Goal: Transaction & Acquisition: Purchase product/service

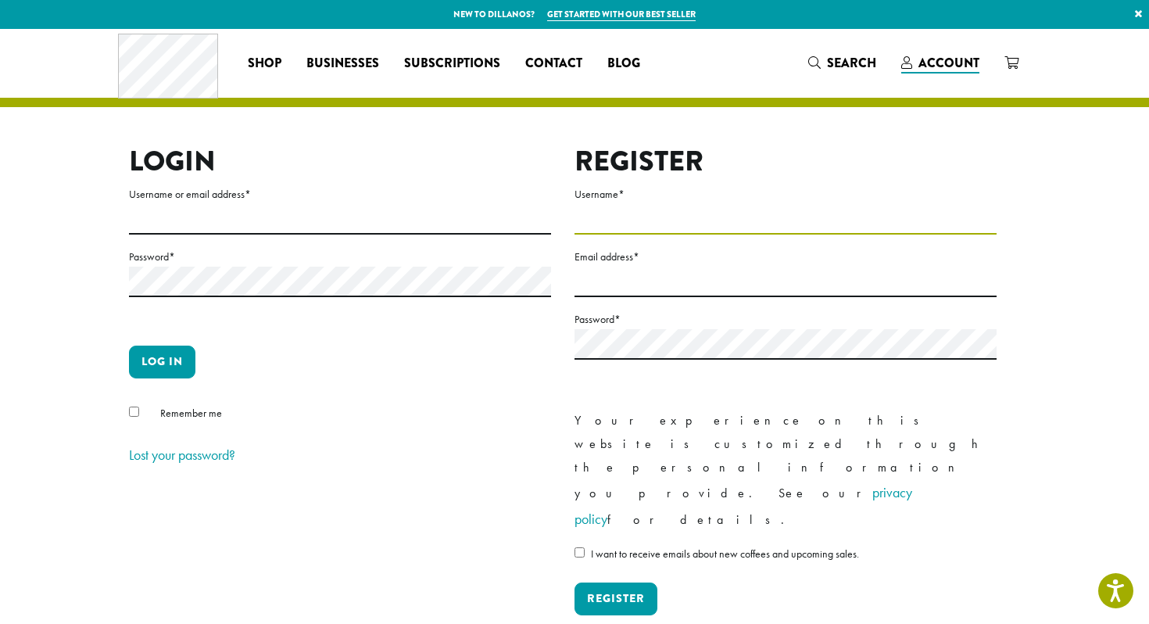
click at [602, 211] on input "Username *" at bounding box center [785, 219] width 422 height 30
click at [274, 220] on input "Username or email address *" at bounding box center [340, 219] width 422 height 30
type input "**********"
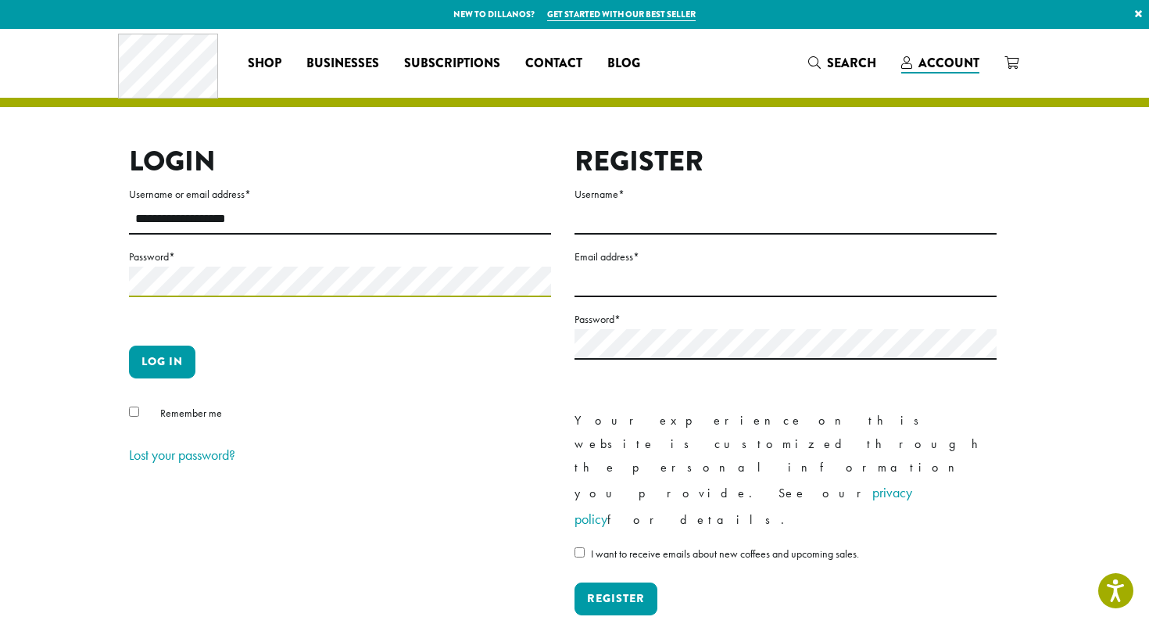
click at [129, 345] on button "Log in" at bounding box center [162, 361] width 66 height 33
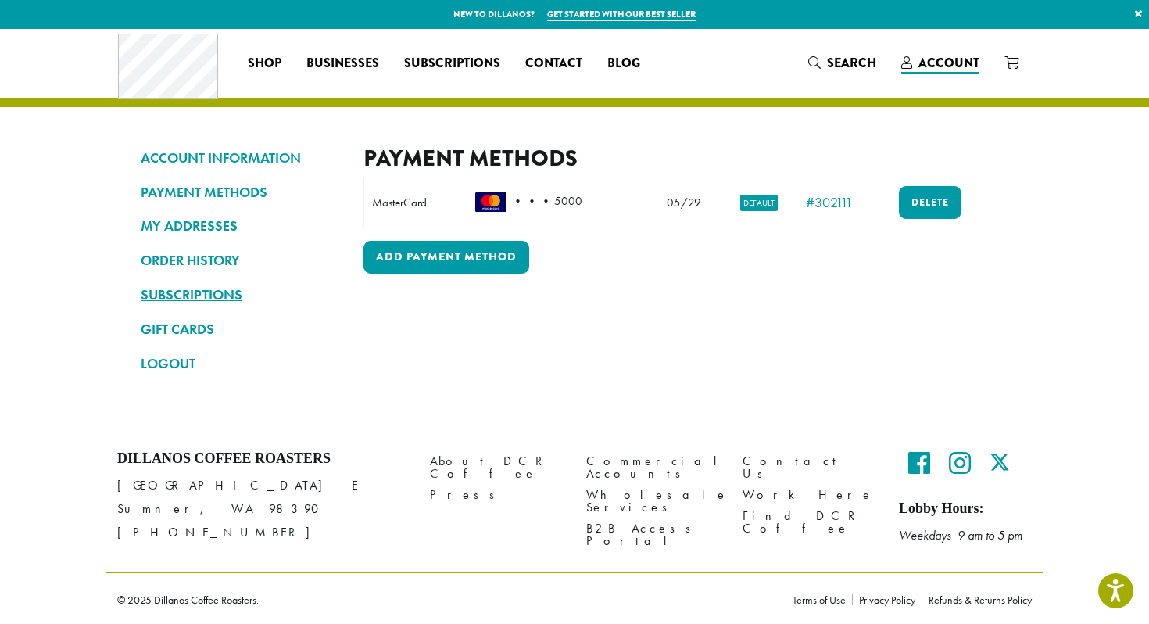
click at [195, 283] on link "SUBSCRIPTIONS" at bounding box center [240, 294] width 199 height 27
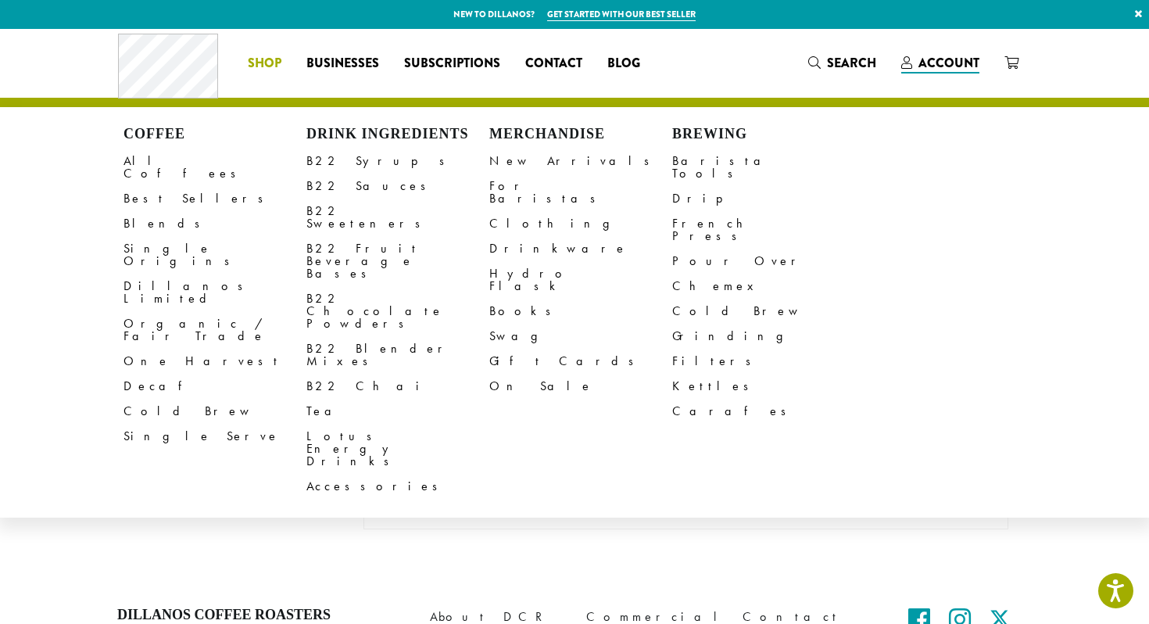
click at [270, 60] on span "Shop" at bounding box center [265, 64] width 34 height 20
click at [160, 163] on link "All Coffees" at bounding box center [214, 167] width 183 height 38
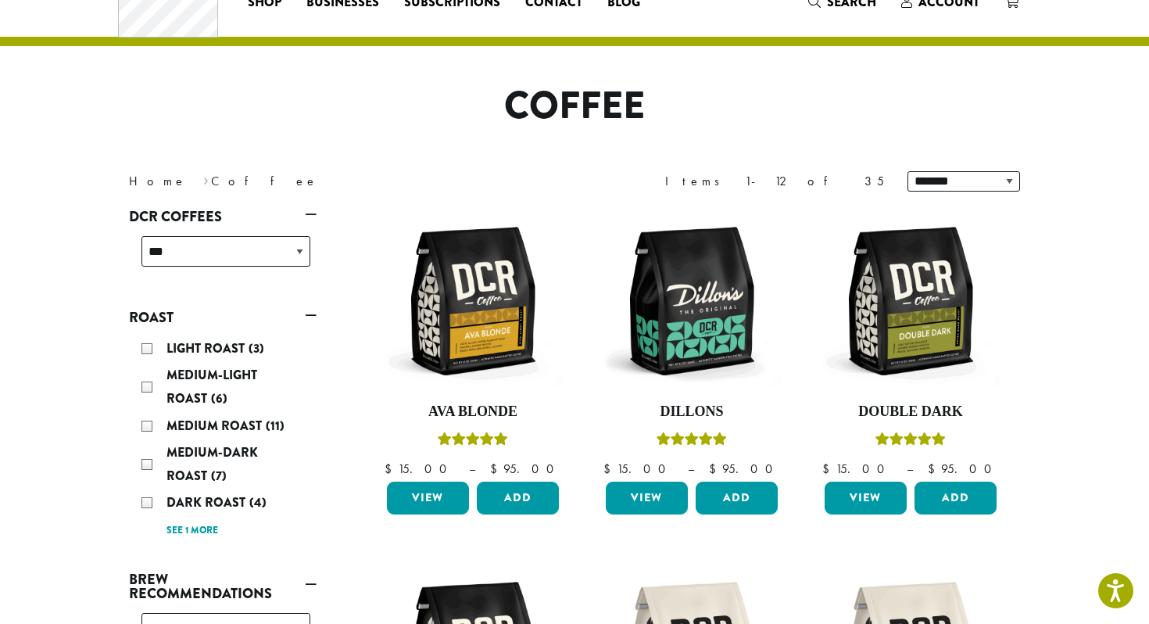
scroll to position [94, 0]
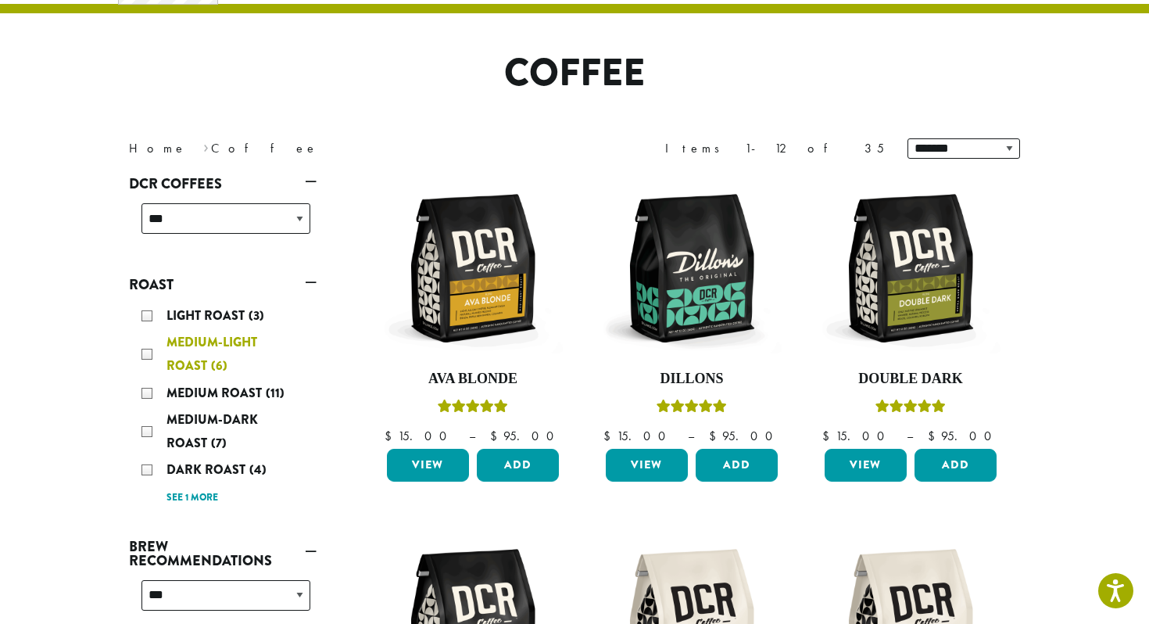
click at [145, 353] on div "Medium-Light Roast (6)" at bounding box center [225, 354] width 169 height 47
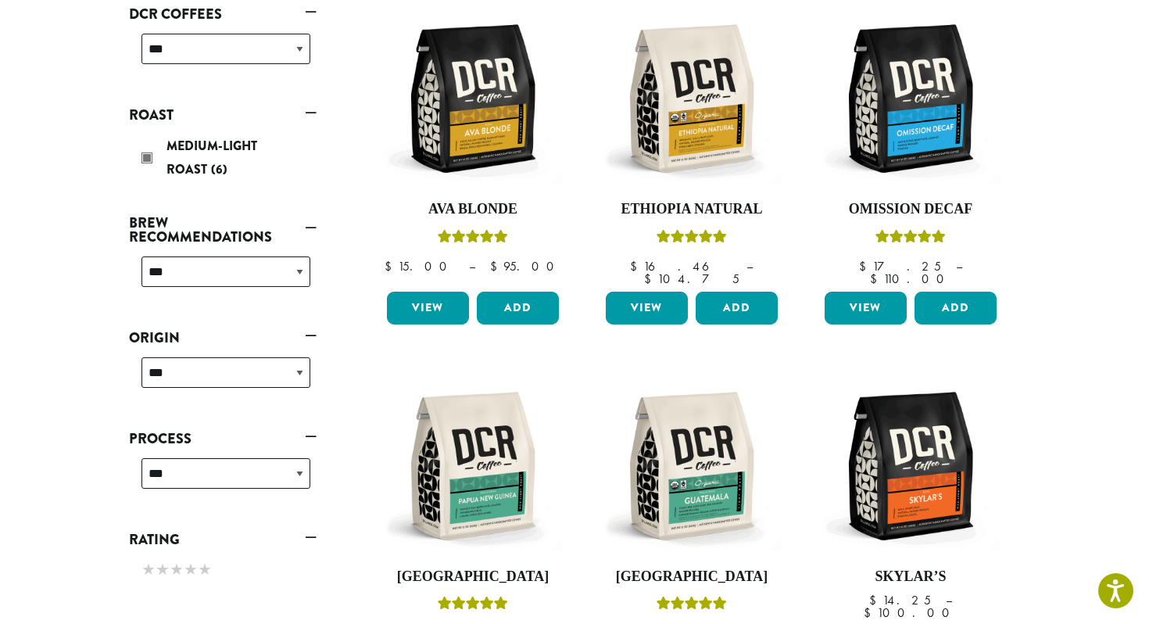
scroll to position [263, 0]
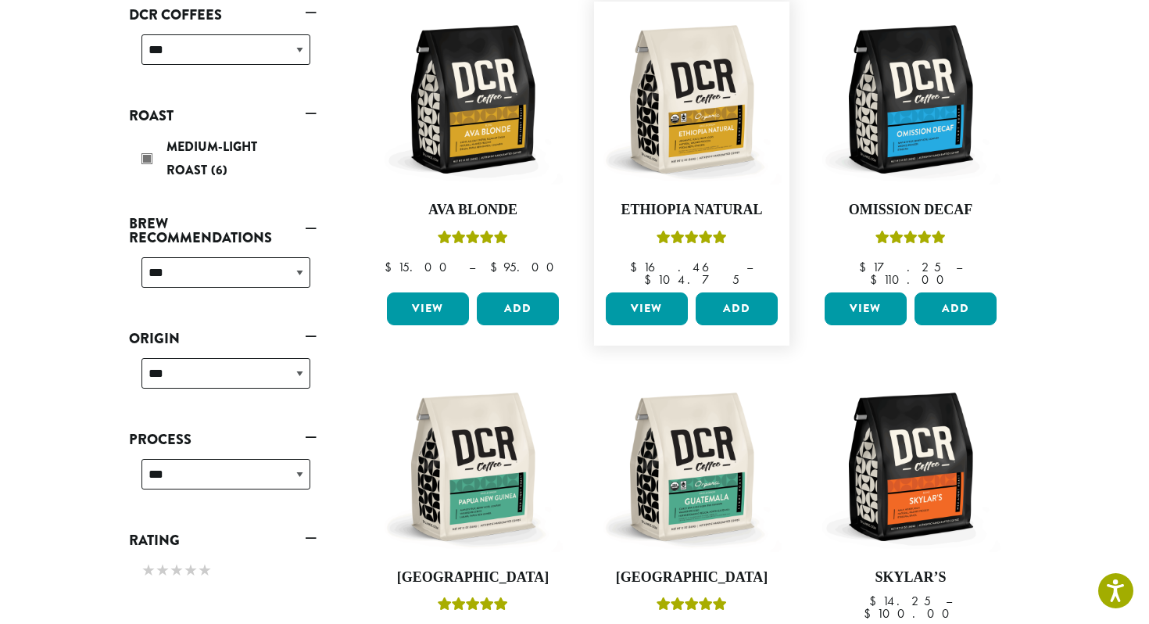
click at [644, 301] on link "View" at bounding box center [647, 308] width 82 height 33
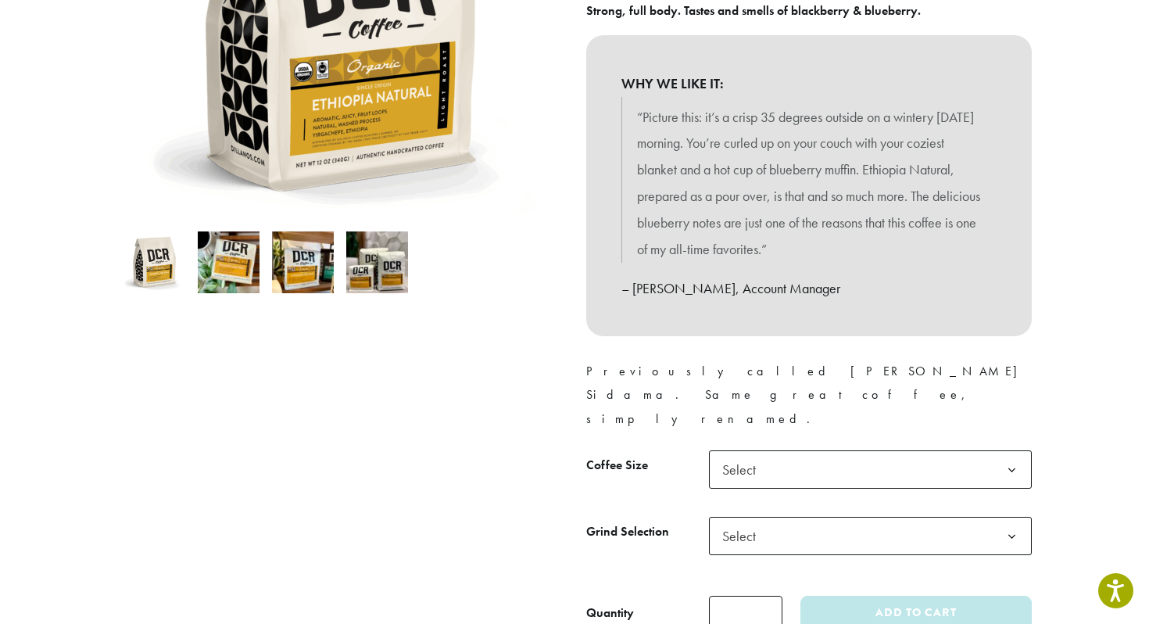
scroll to position [363, 0]
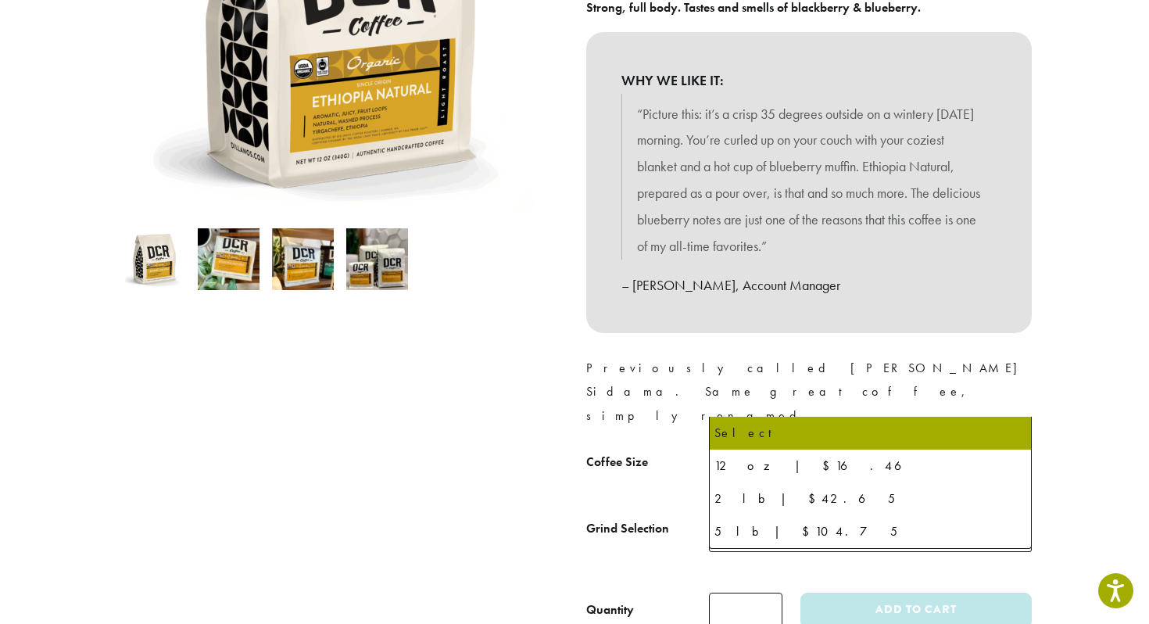
click at [939, 447] on span "Select" at bounding box center [870, 466] width 323 height 38
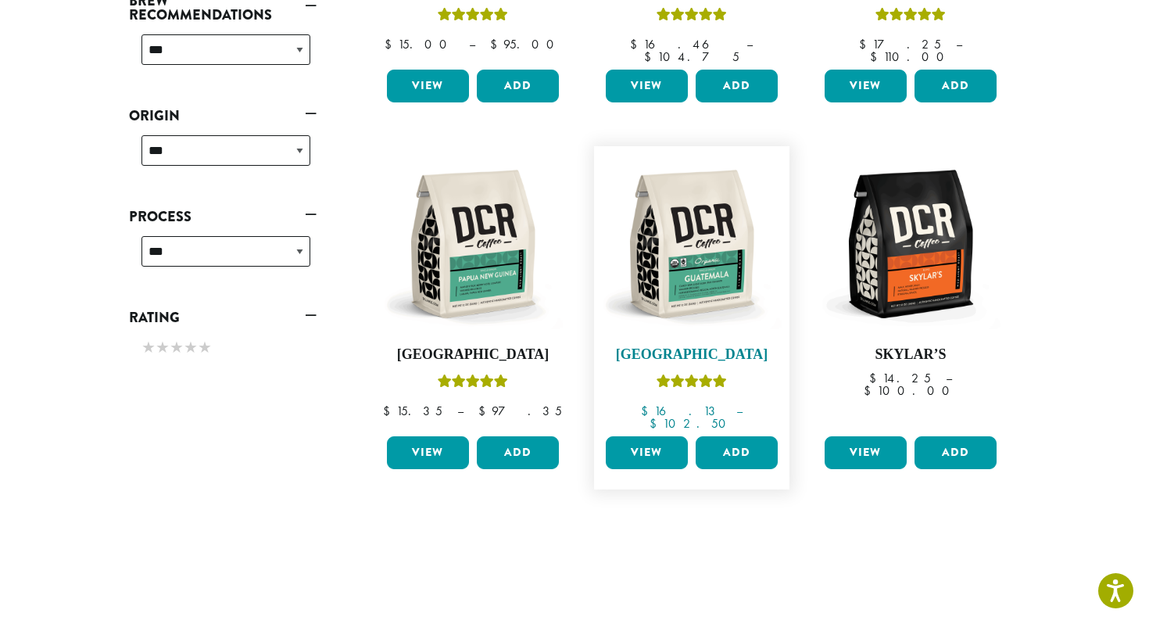
scroll to position [490, 0]
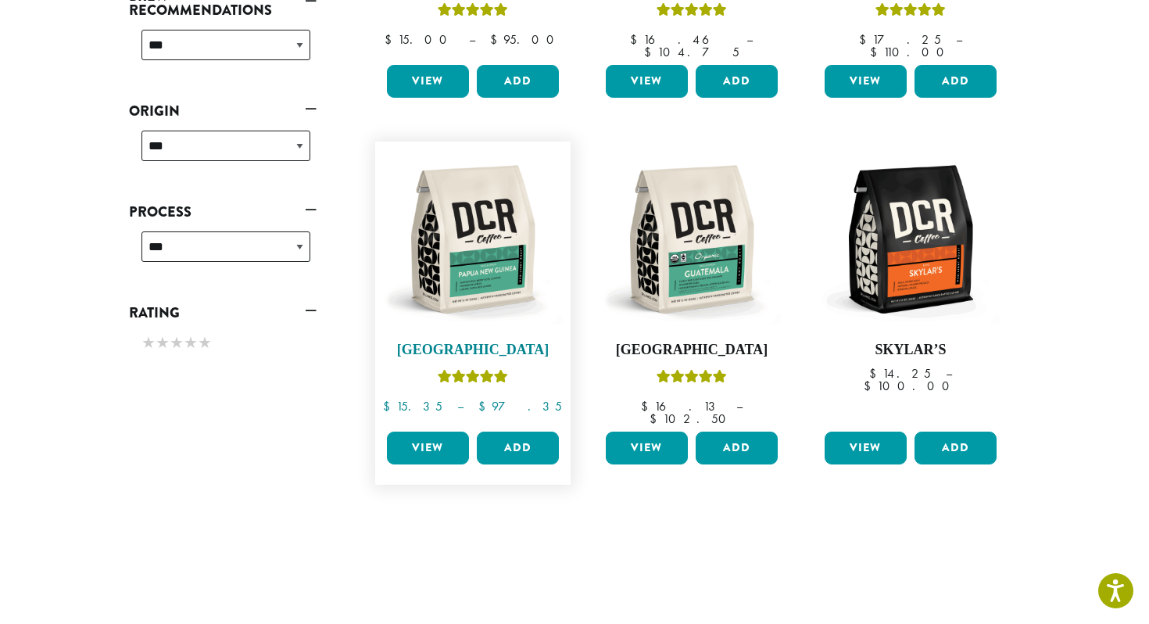
click at [506, 256] on img at bounding box center [473, 239] width 180 height 180
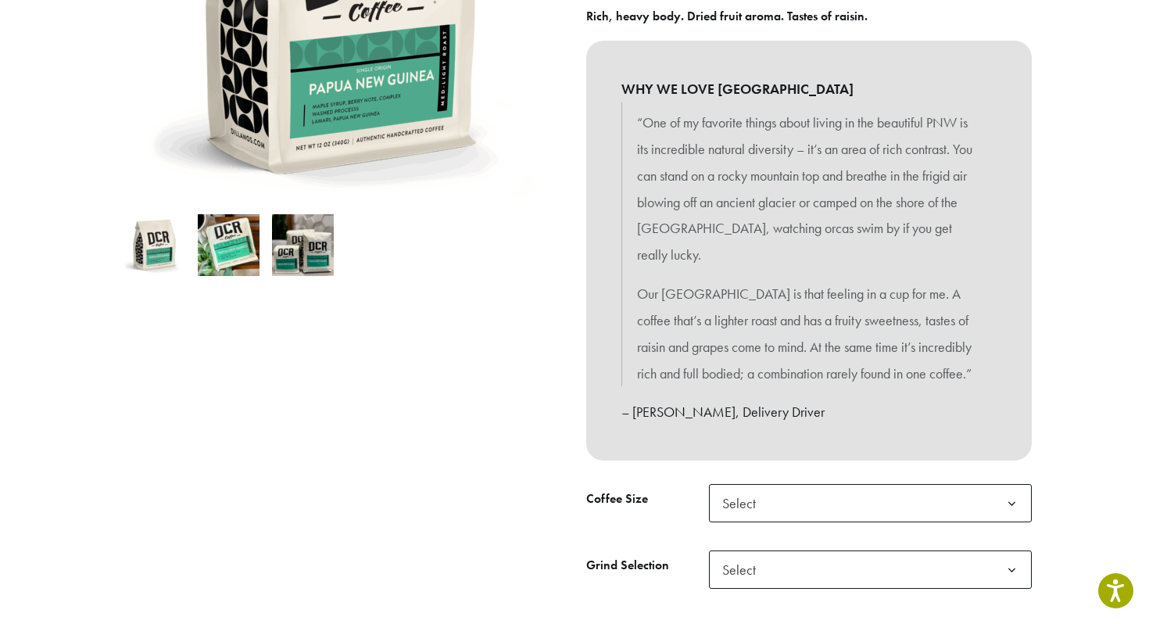
scroll to position [377, 0]
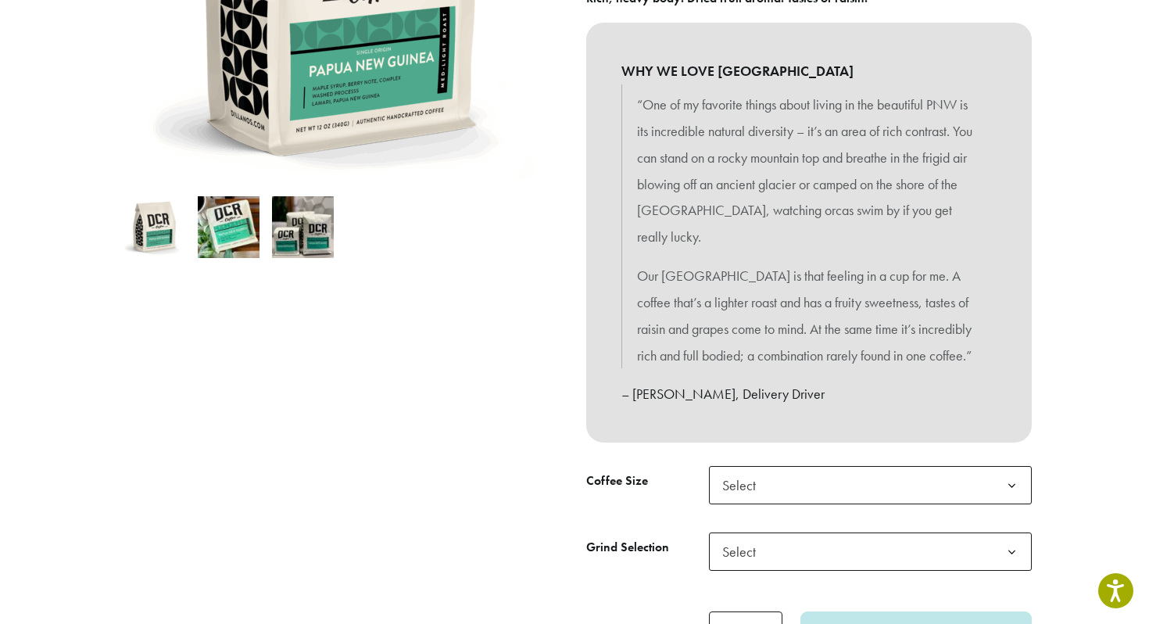
click at [864, 466] on span "Select" at bounding box center [870, 485] width 323 height 38
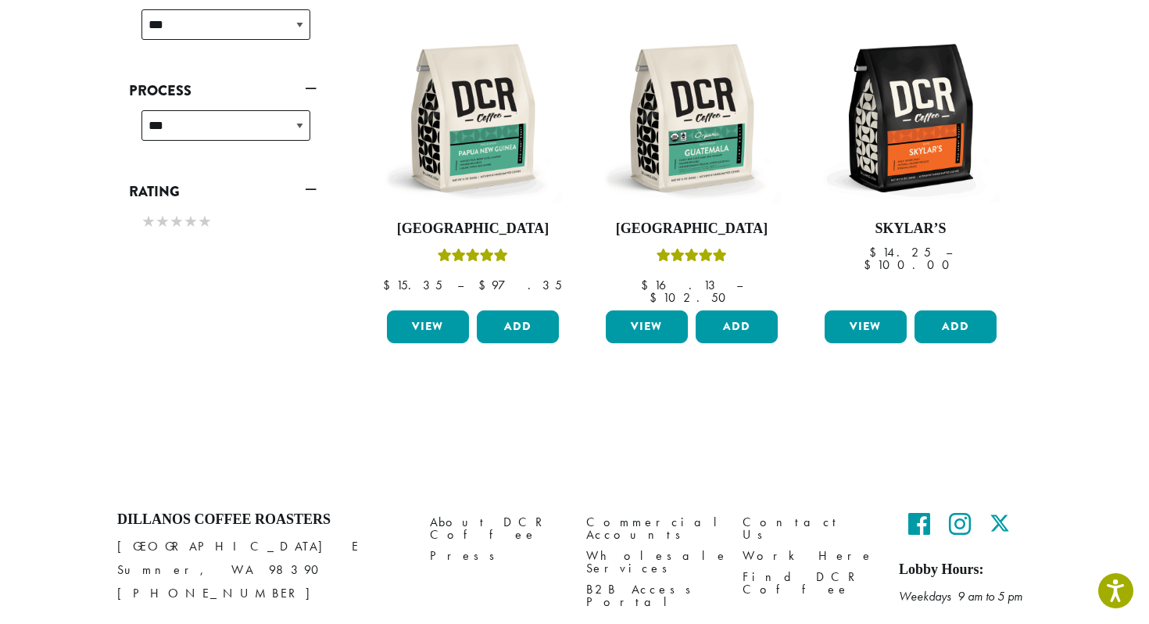
scroll to position [592, 0]
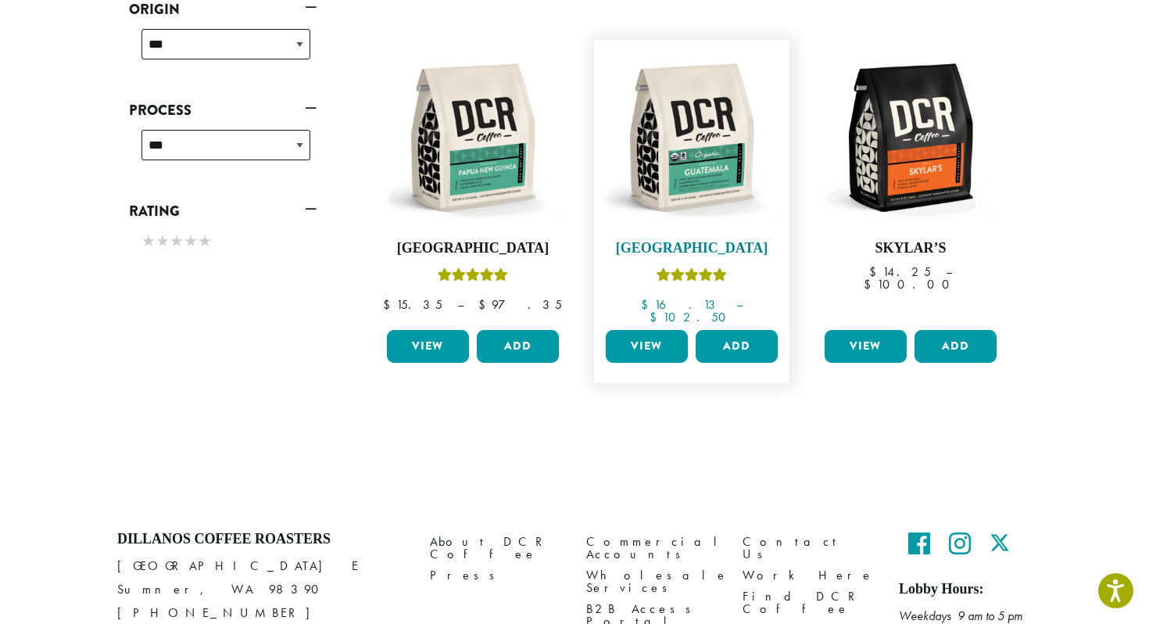
click at [697, 111] on img at bounding box center [692, 138] width 180 height 180
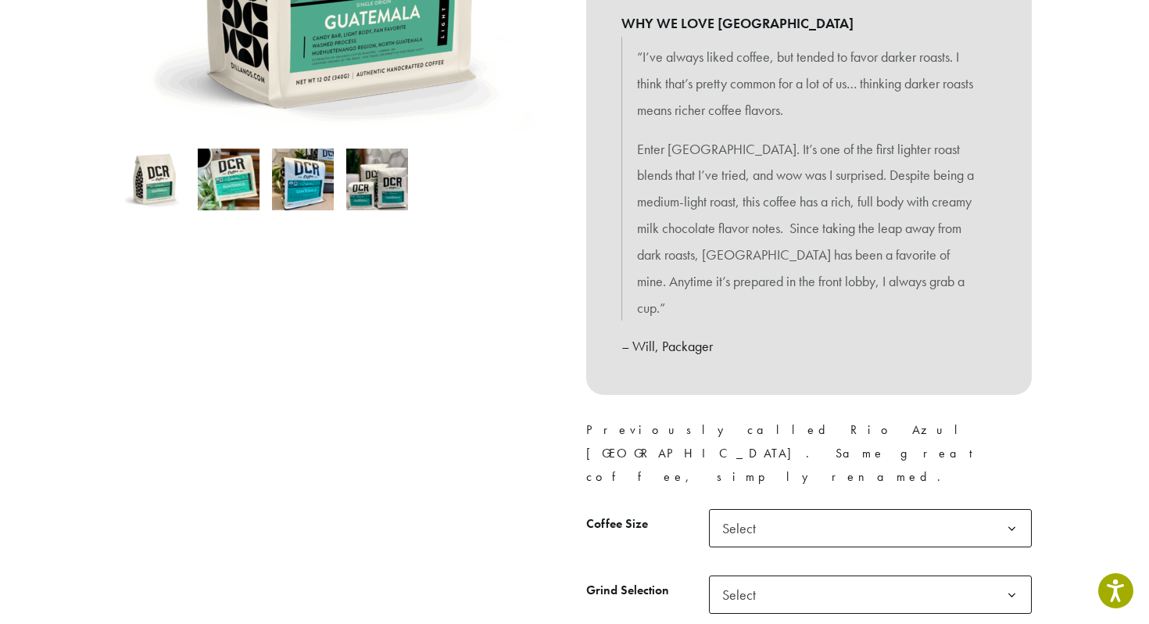
scroll to position [519, 0]
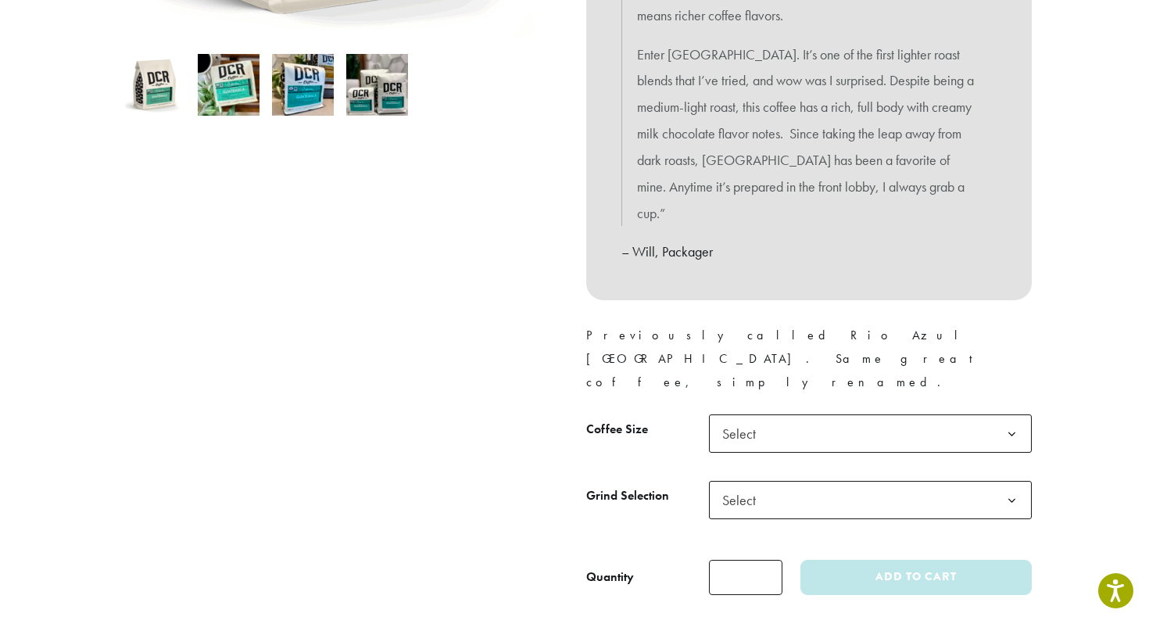
click at [818, 414] on span "Select" at bounding box center [870, 433] width 323 height 38
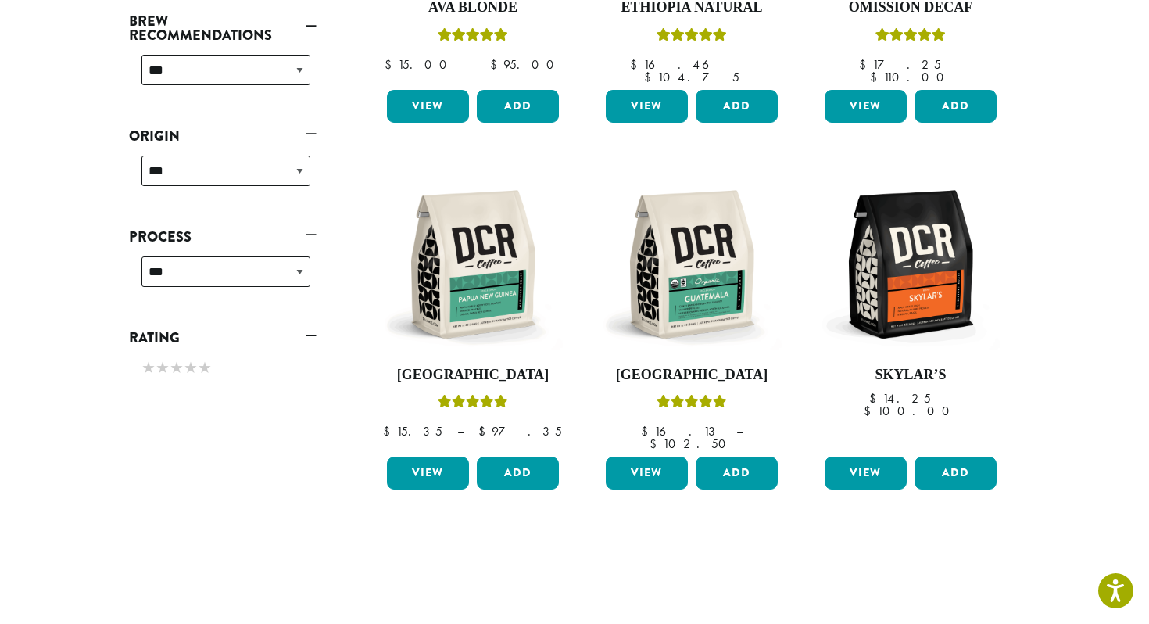
scroll to position [91, 0]
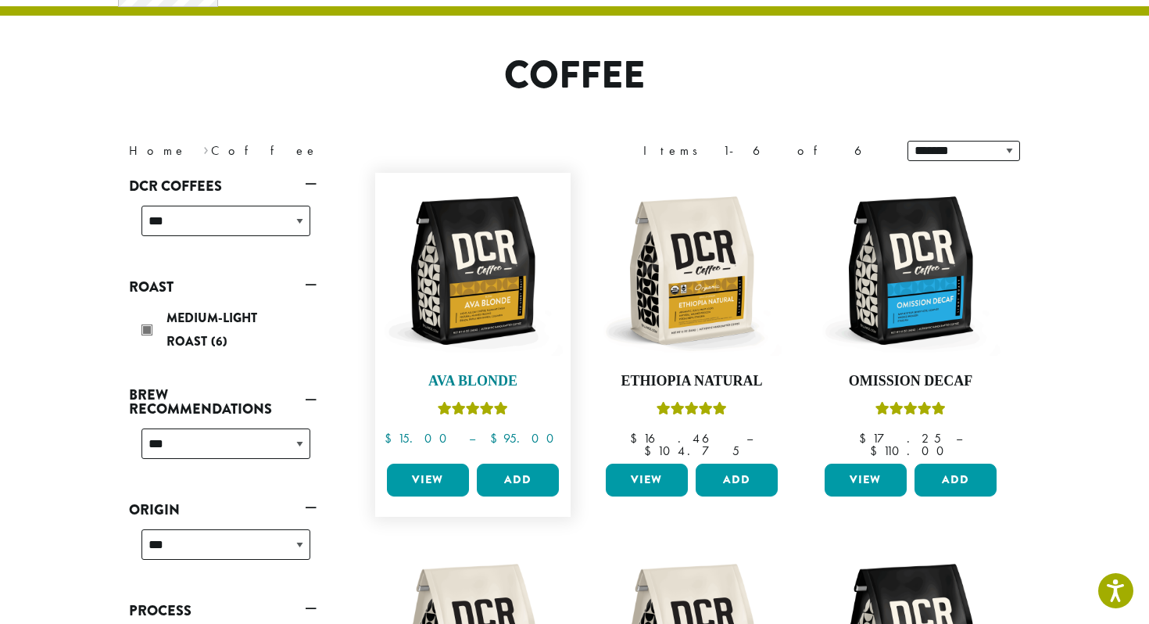
click at [483, 264] on img at bounding box center [473, 271] width 180 height 180
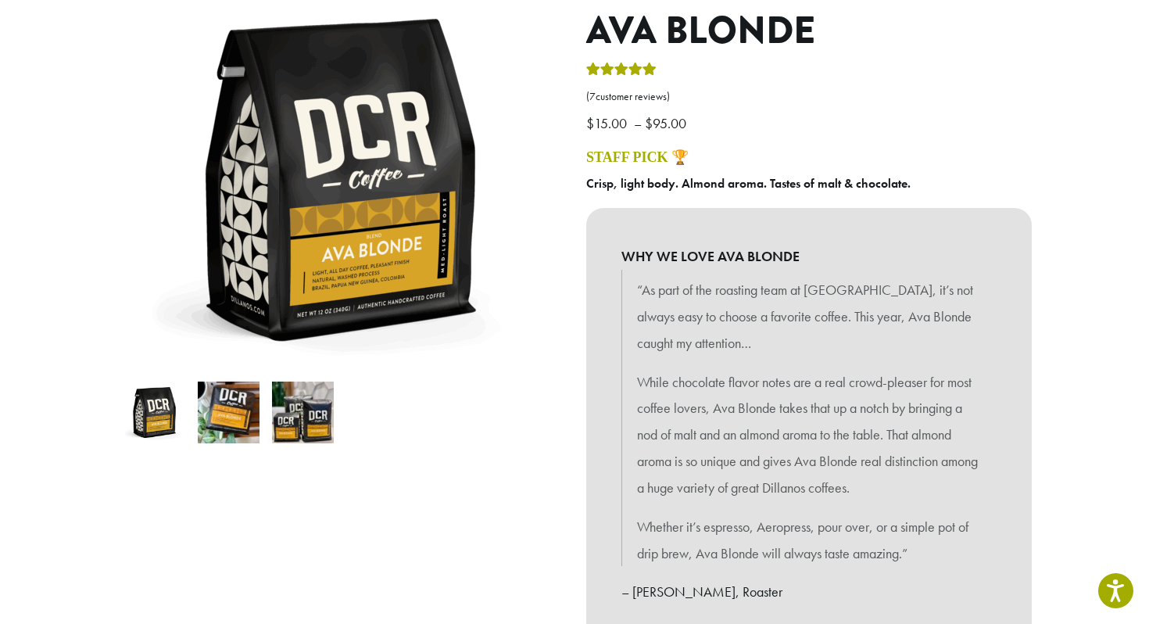
scroll to position [193, 0]
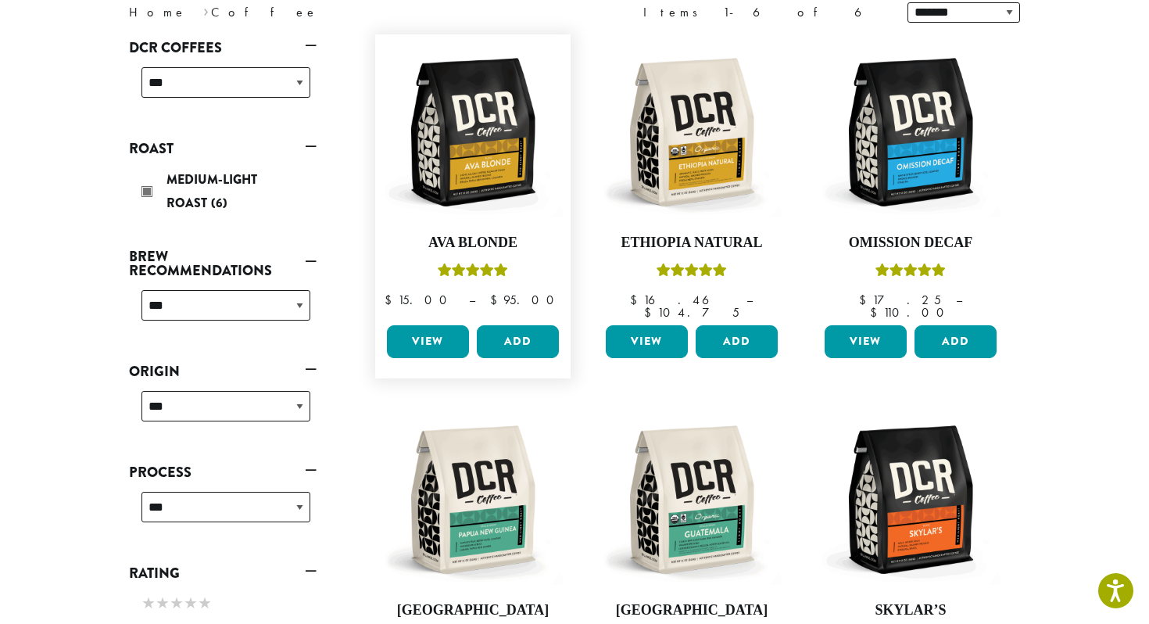
scroll to position [209, 0]
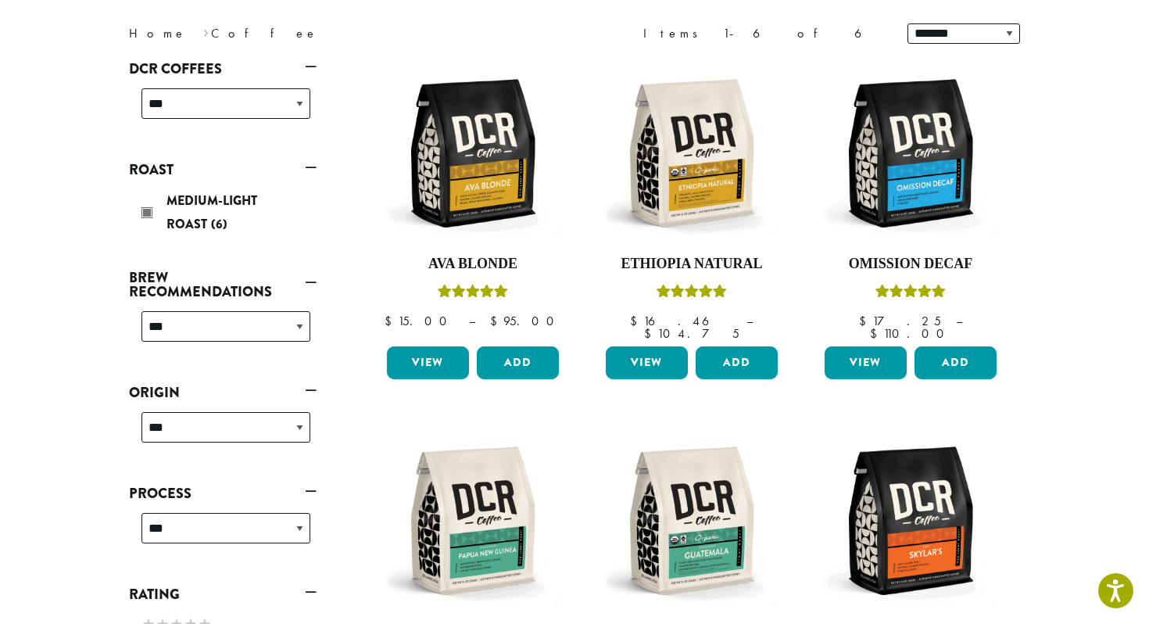
click at [309, 167] on link "Roast" at bounding box center [223, 169] width 188 height 27
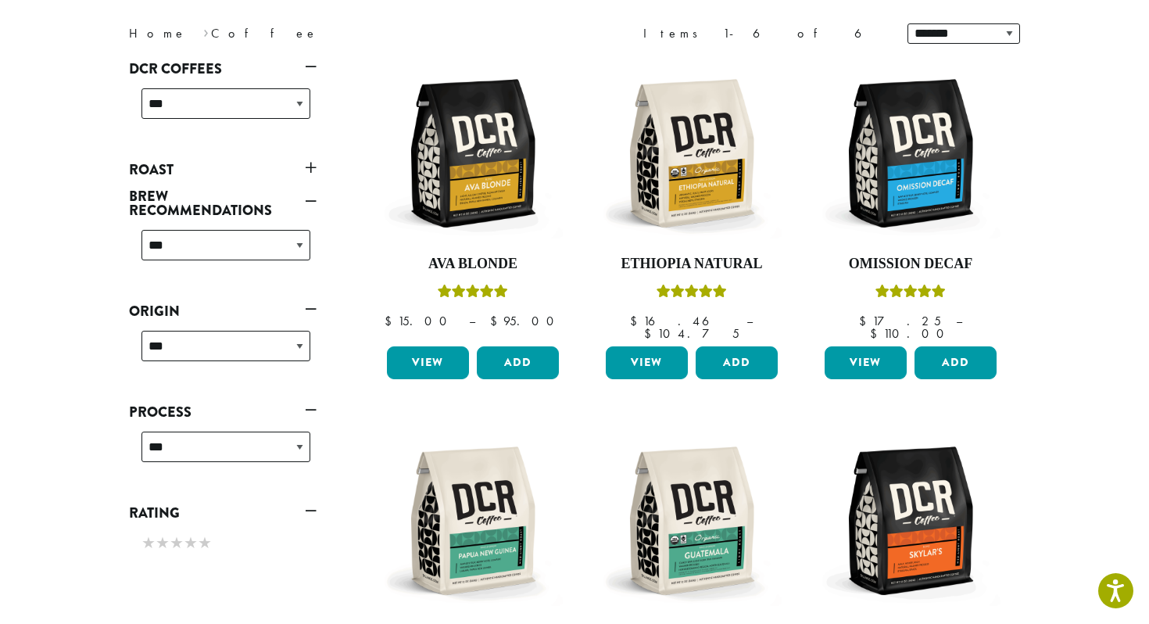
click at [309, 167] on link "Roast" at bounding box center [223, 169] width 188 height 27
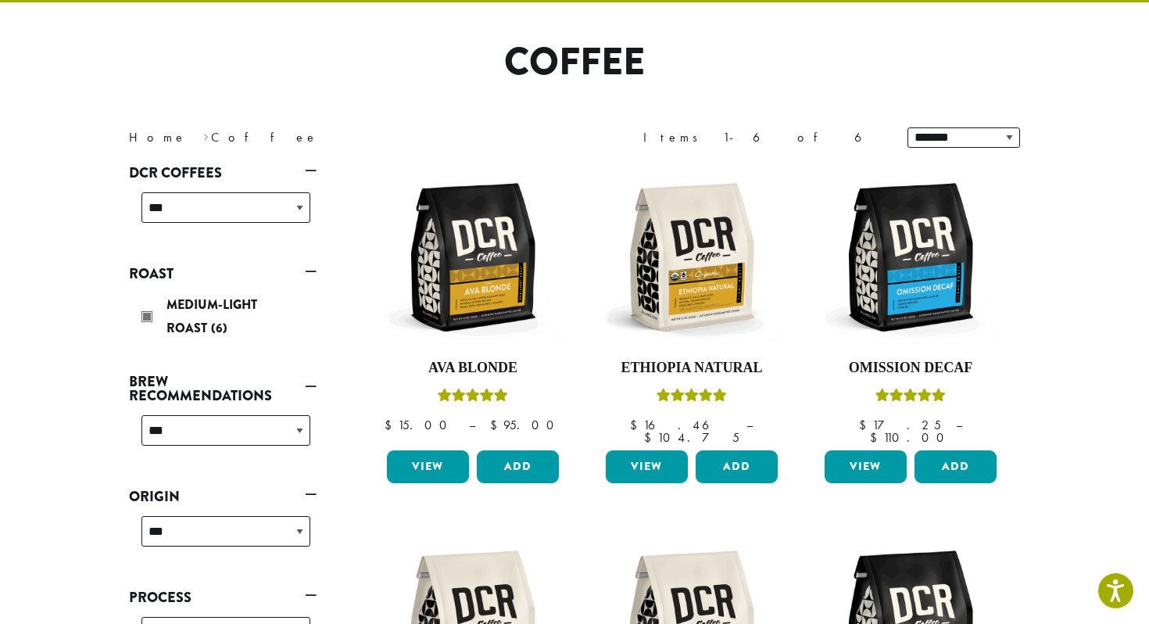
scroll to position [100, 0]
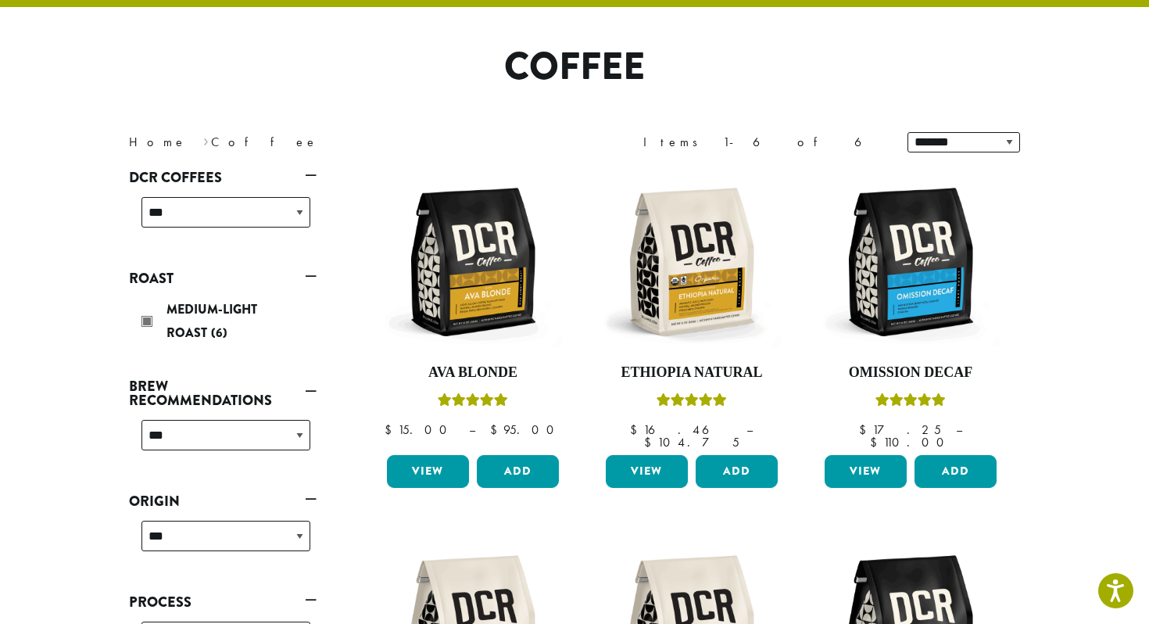
click at [194, 147] on nav "Home › Coffee" at bounding box center [340, 142] width 422 height 19
click at [241, 205] on select "**********" at bounding box center [225, 212] width 169 height 30
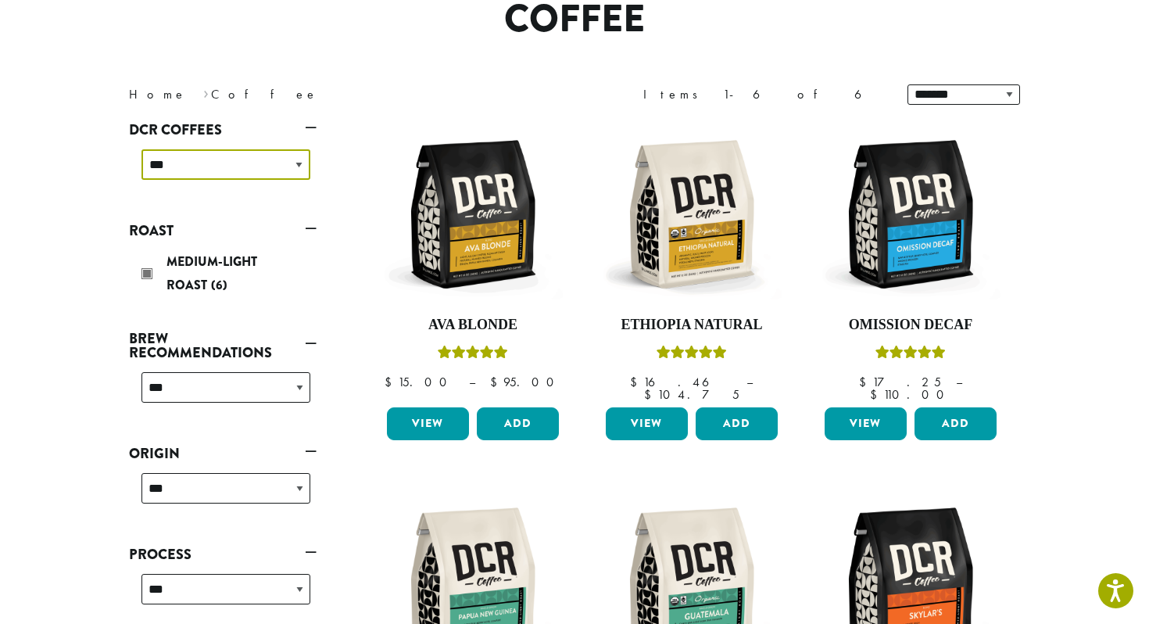
scroll to position [158, 0]
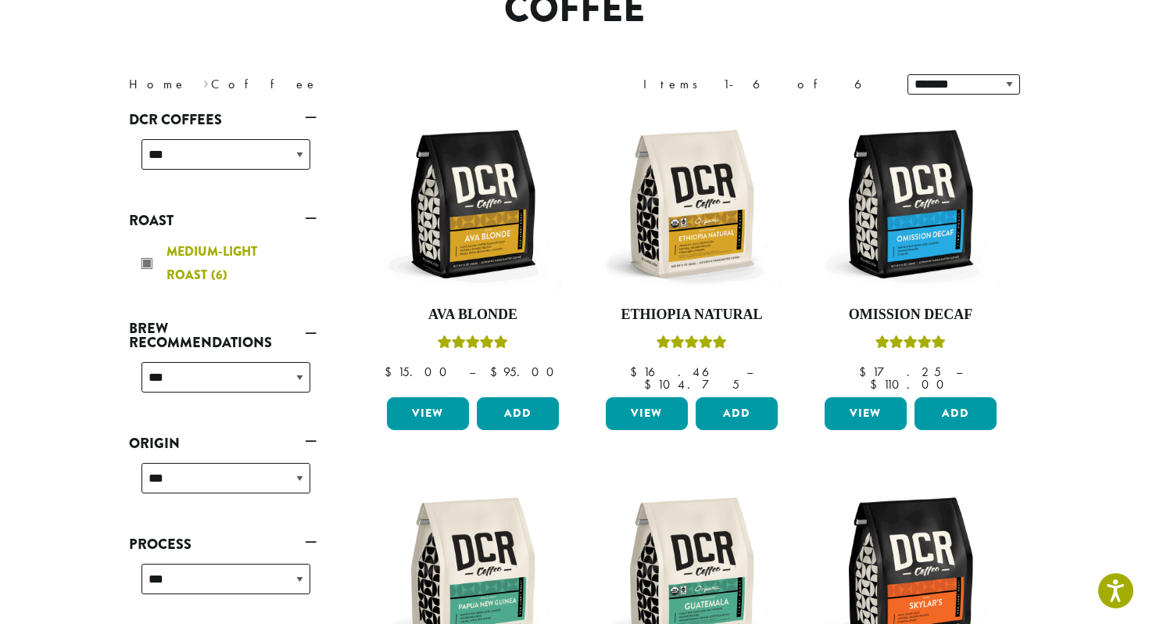
click at [148, 263] on div "Medium-Light Roast (6)" at bounding box center [225, 263] width 169 height 47
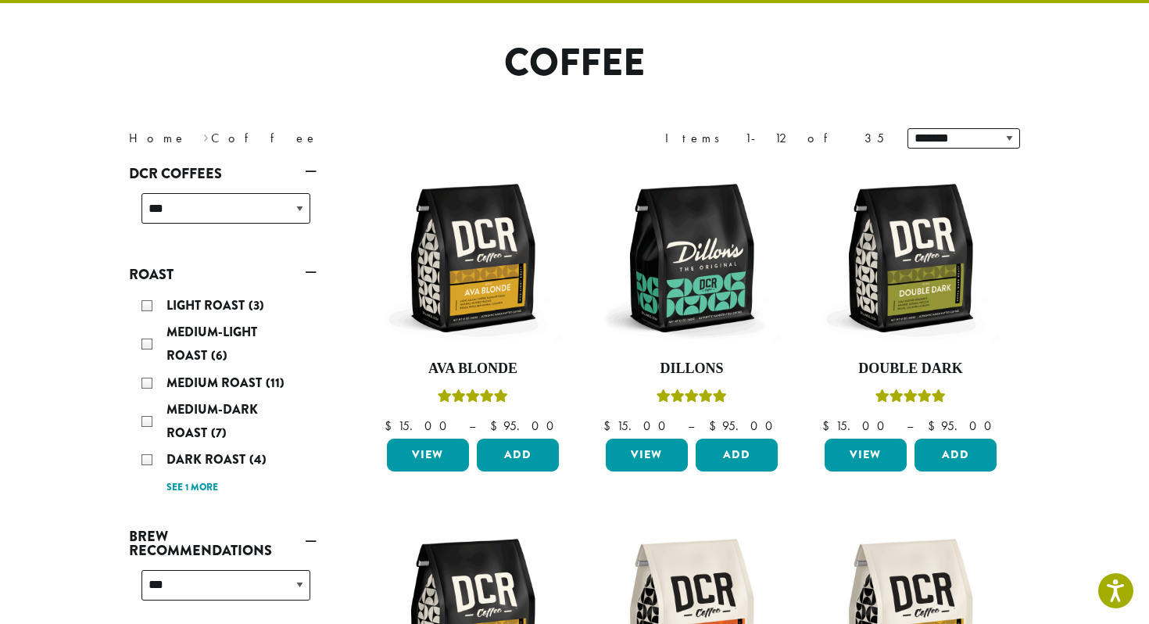
scroll to position [96, 0]
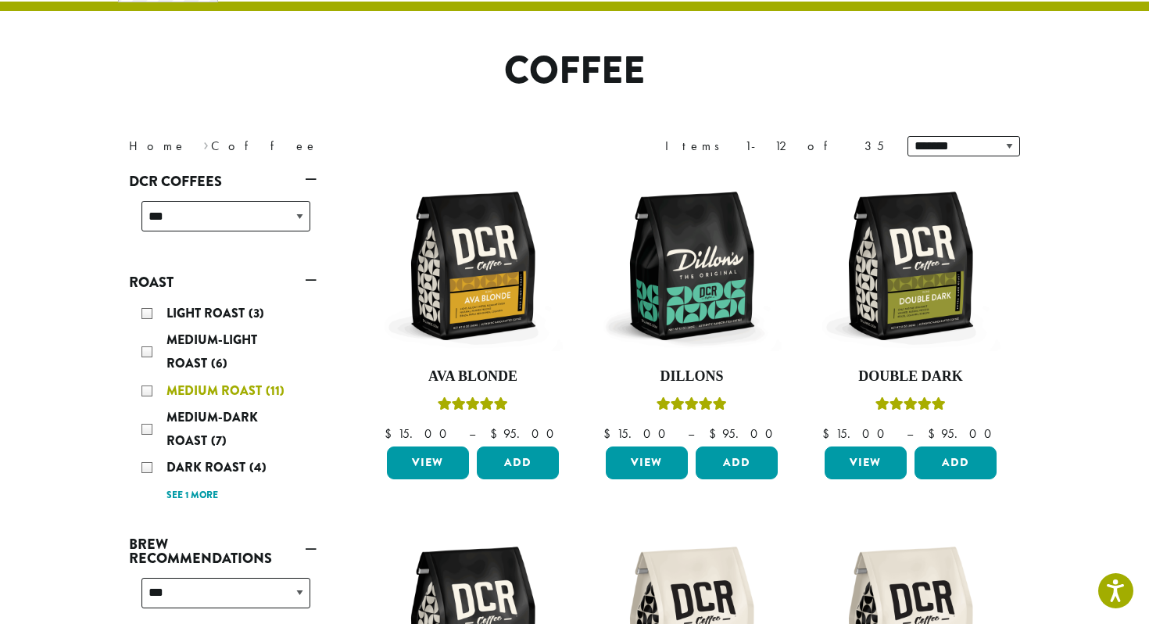
click at [148, 388] on div "Medium Roast (11)" at bounding box center [225, 390] width 169 height 23
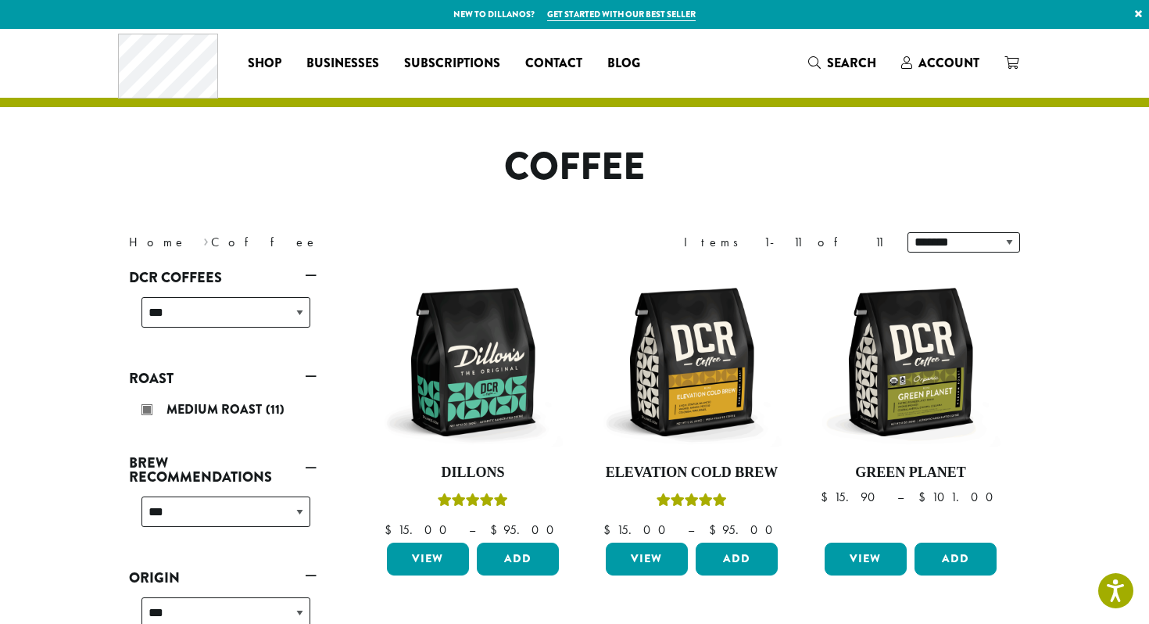
scroll to position [96, 0]
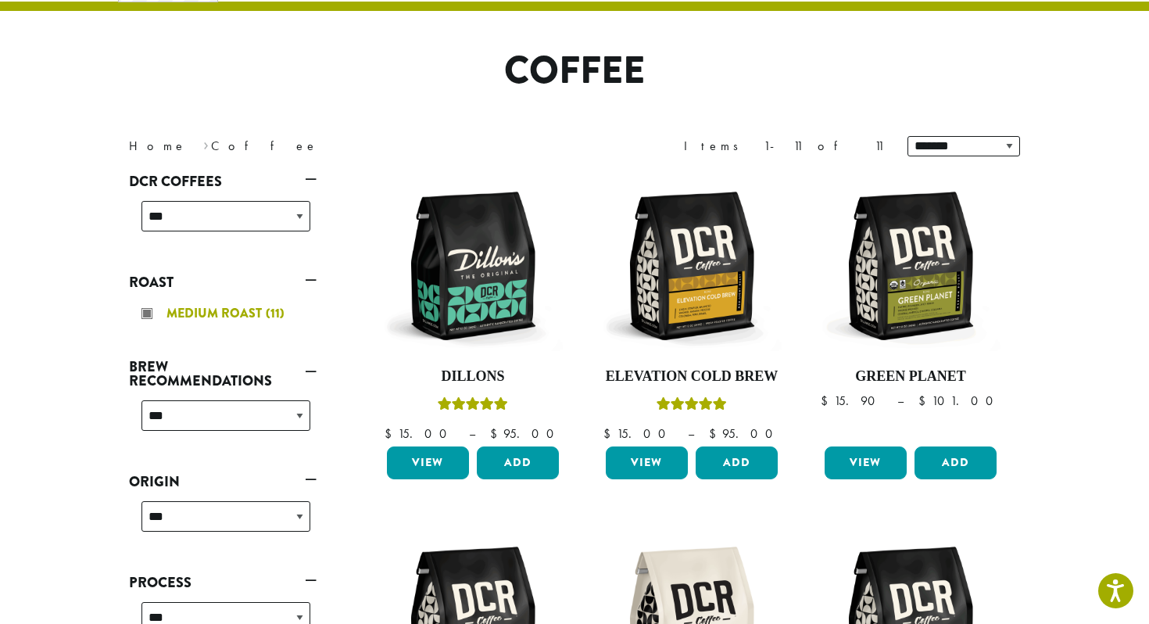
click at [148, 310] on div "Medium Roast (11)" at bounding box center [225, 313] width 169 height 23
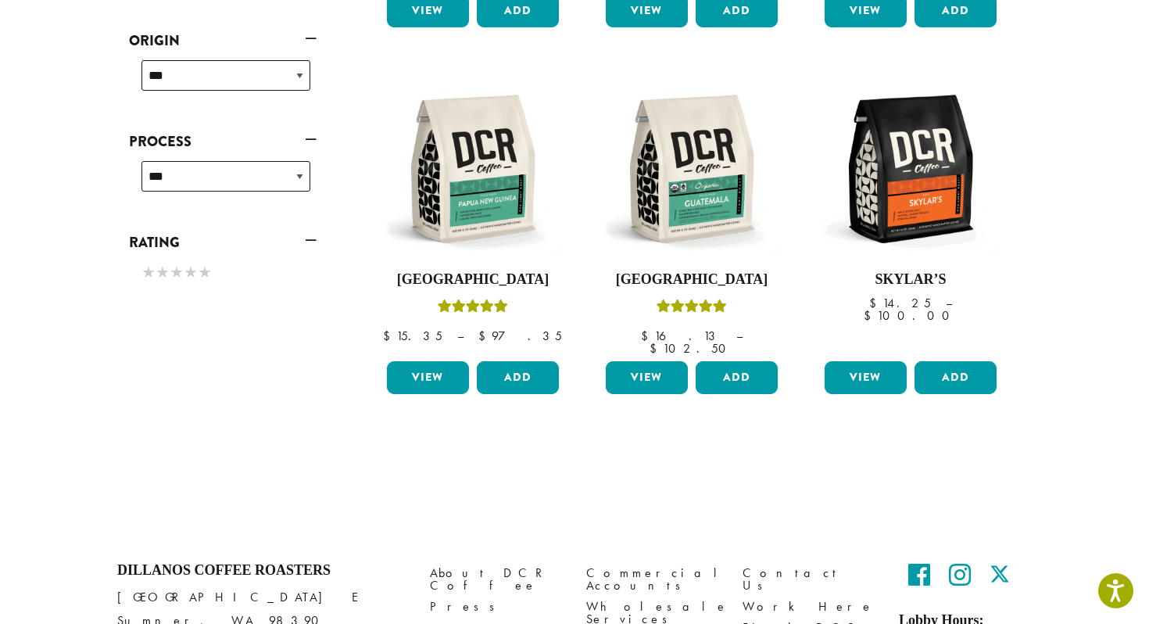
scroll to position [562, 0]
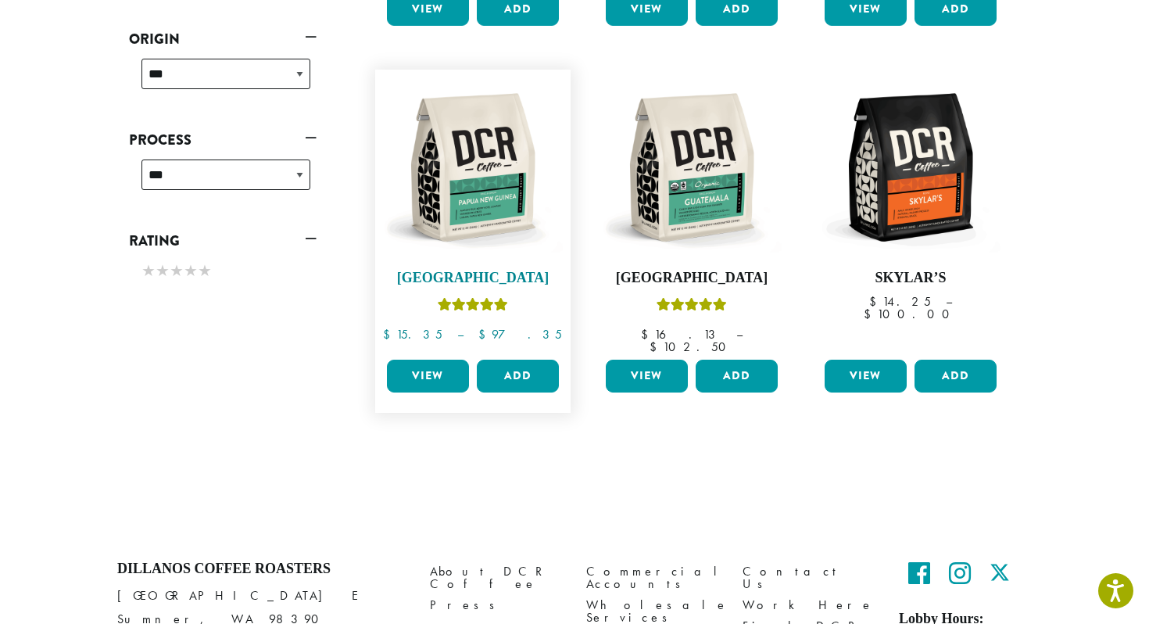
click at [514, 135] on img at bounding box center [473, 167] width 180 height 180
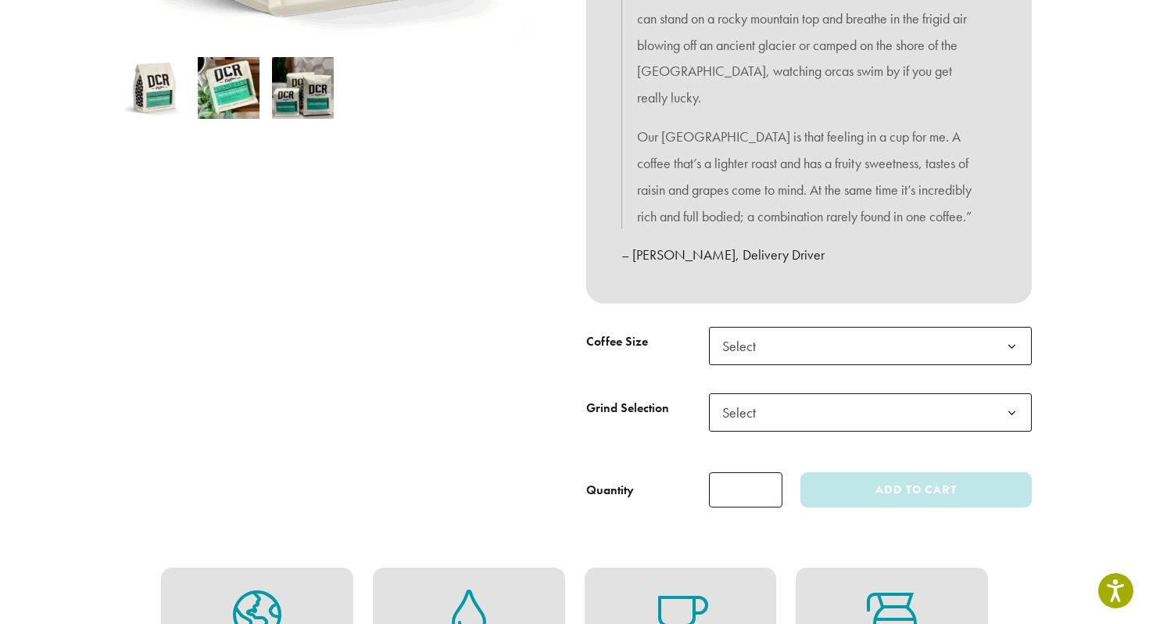
scroll to position [577, 0]
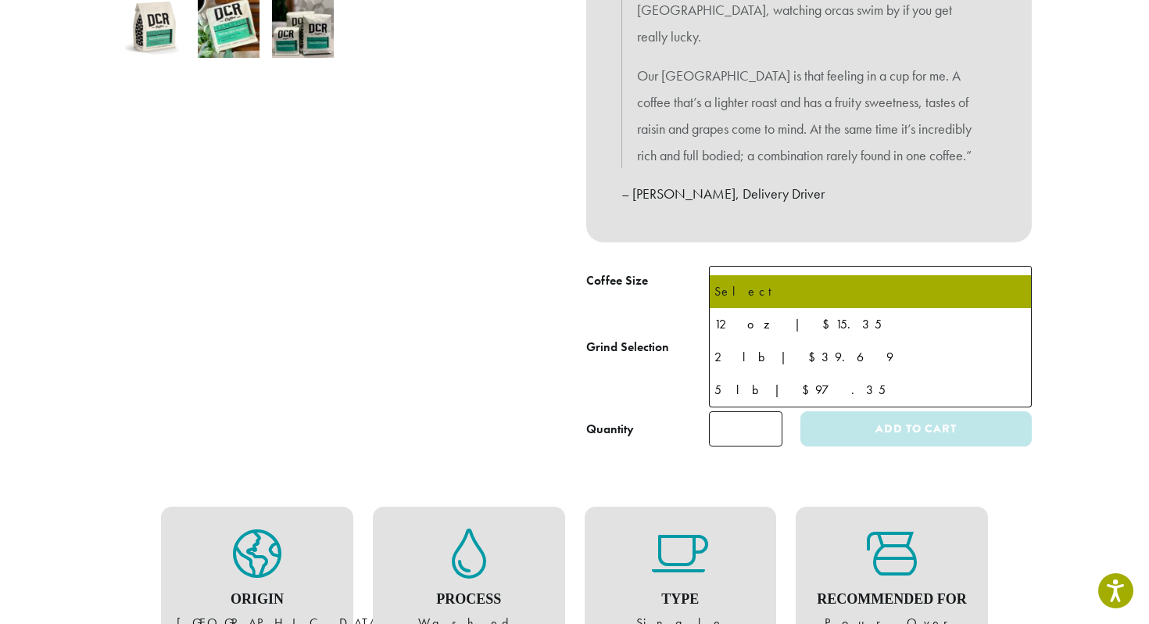
click at [941, 266] on span "Select" at bounding box center [870, 285] width 323 height 38
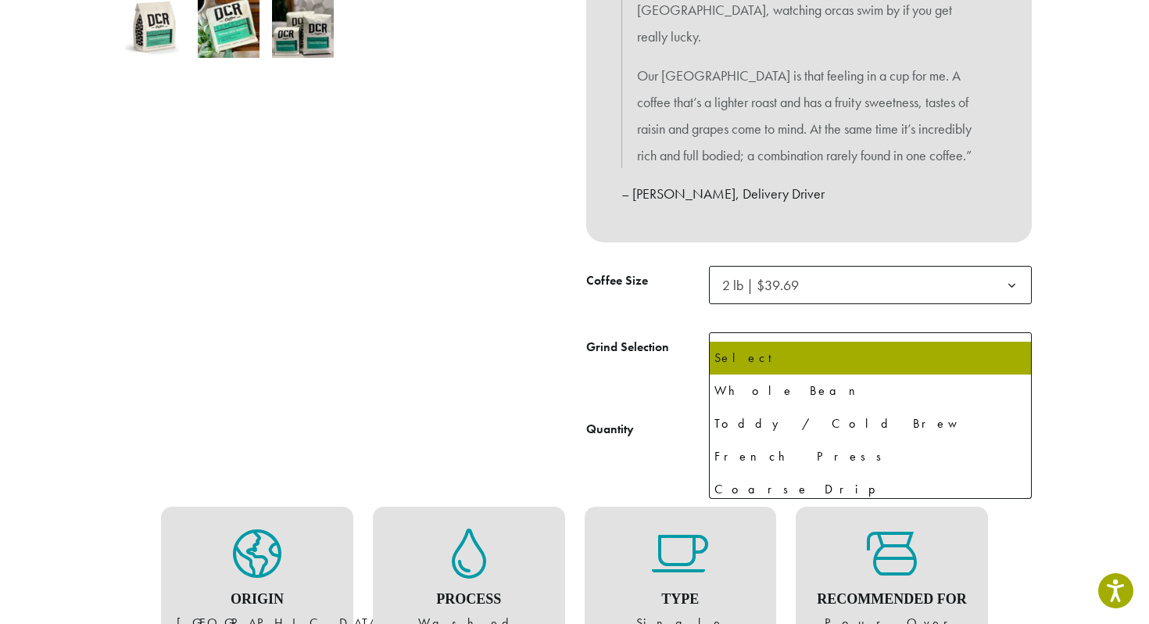
click at [931, 332] on span "Select" at bounding box center [870, 351] width 323 height 38
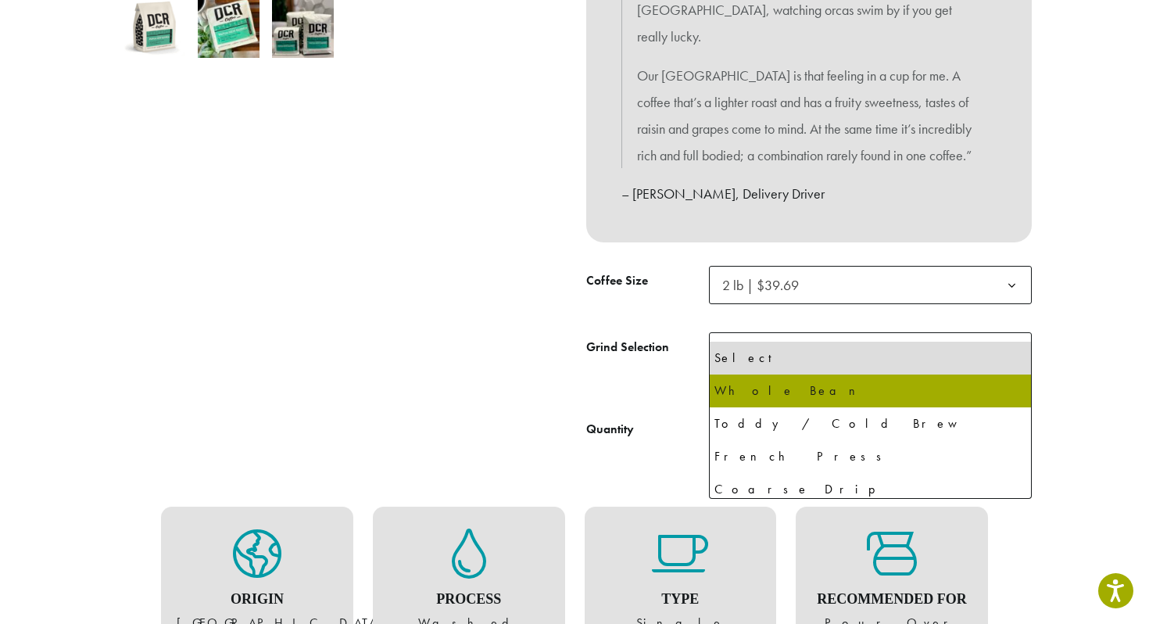
select select "**********"
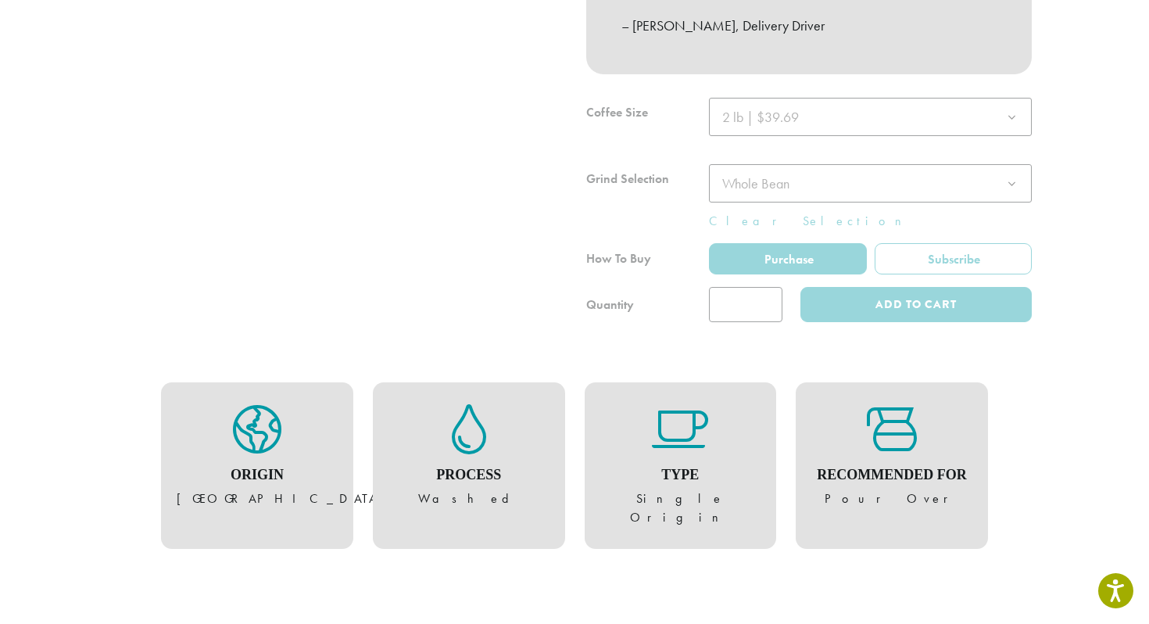
scroll to position [746, 0]
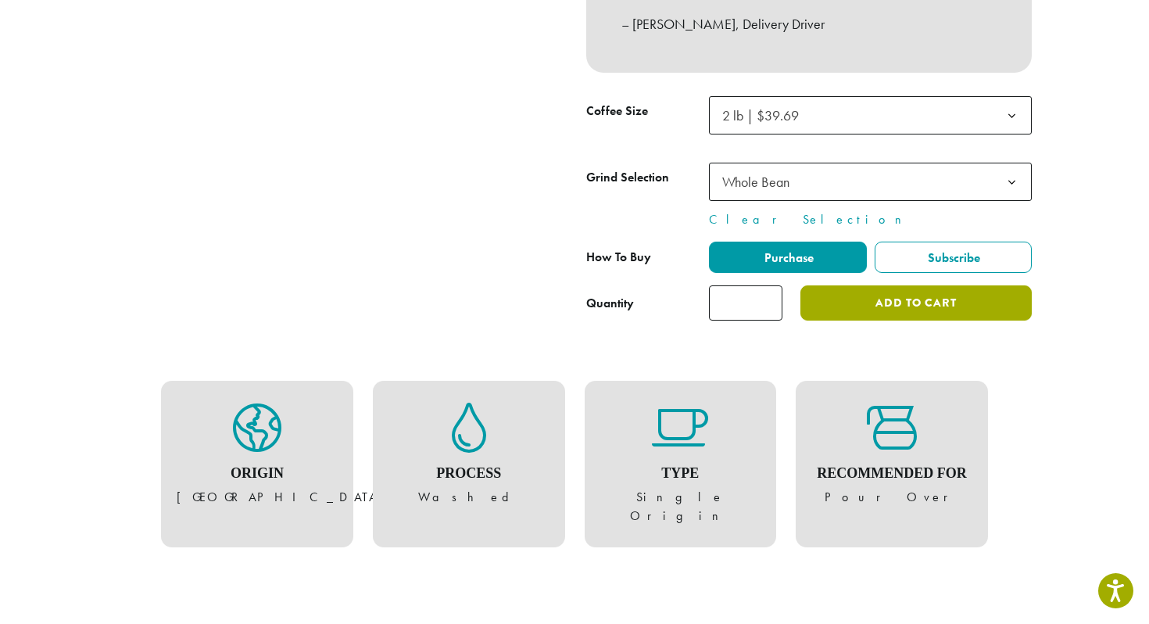
click at [930, 285] on button "Add to cart" at bounding box center [915, 302] width 231 height 35
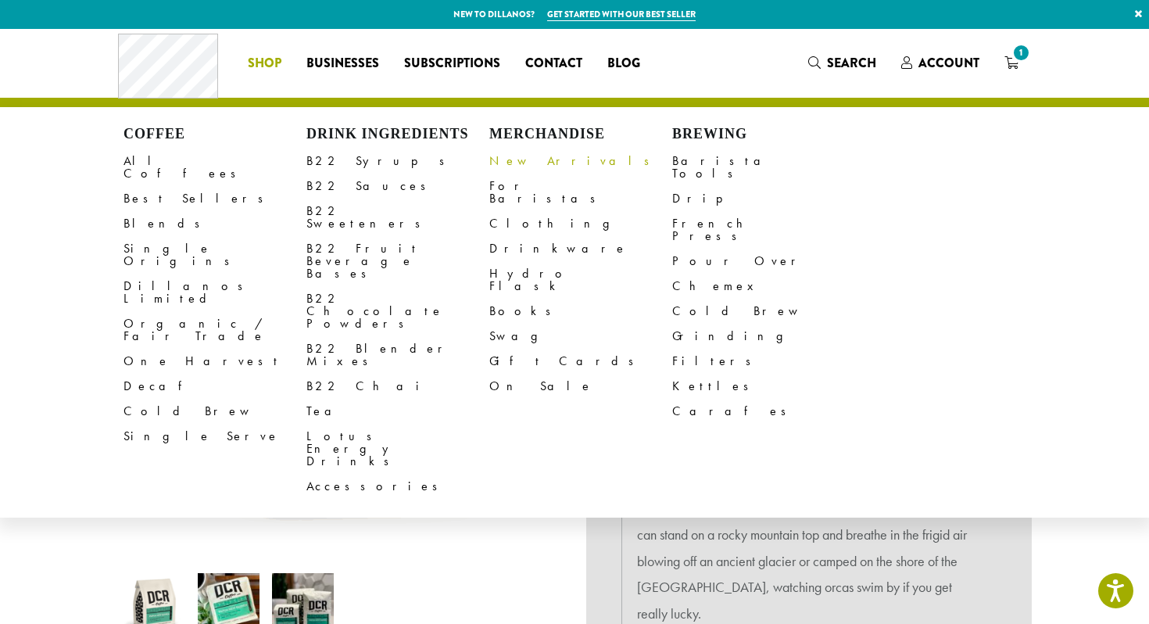
click at [534, 157] on link "New Arrivals" at bounding box center [580, 160] width 183 height 25
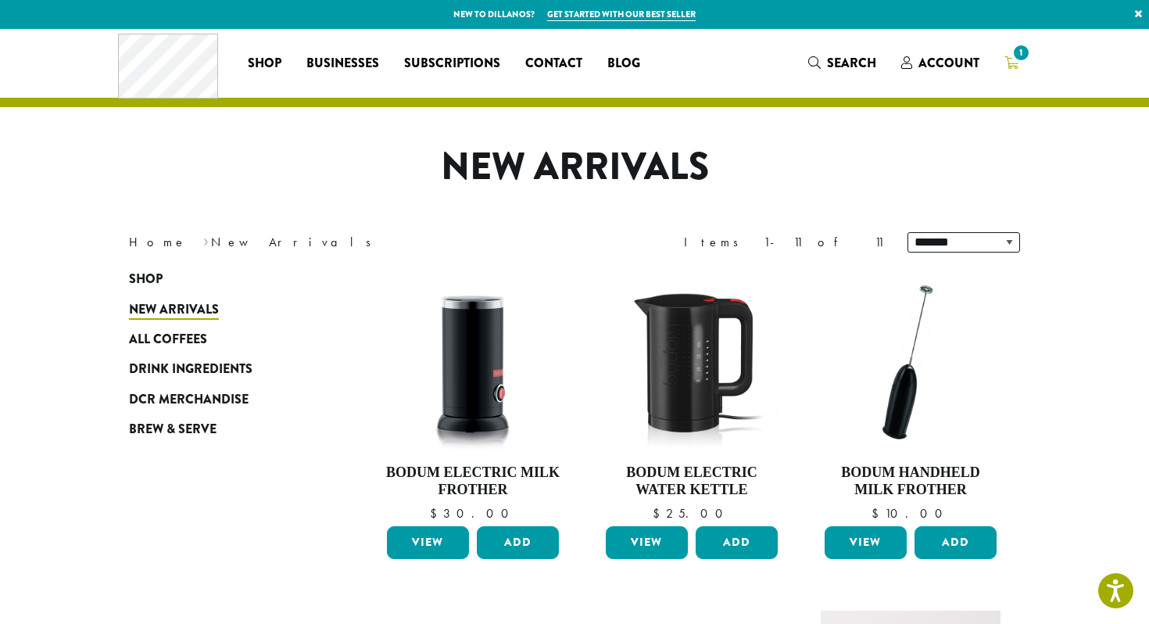
click at [1013, 66] on icon "1" at bounding box center [1011, 62] width 14 height 13
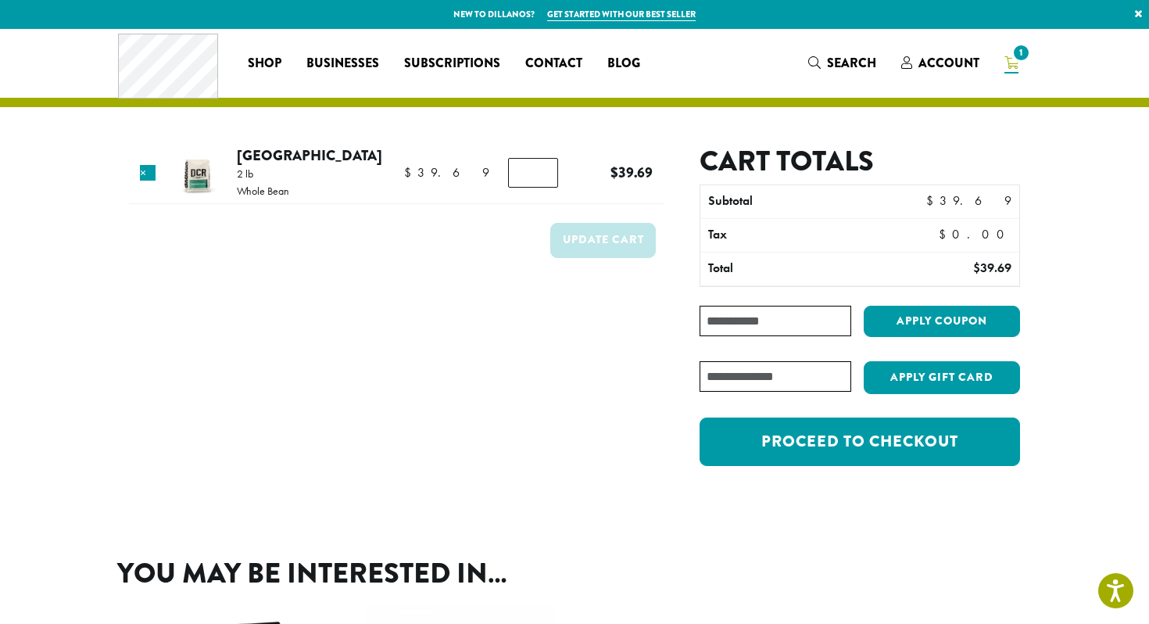
click at [773, 319] on input "Coupon:" at bounding box center [775, 321] width 152 height 30
paste input "********"
type input "********"
click at [961, 324] on button "Apply coupon" at bounding box center [941, 322] width 156 height 32
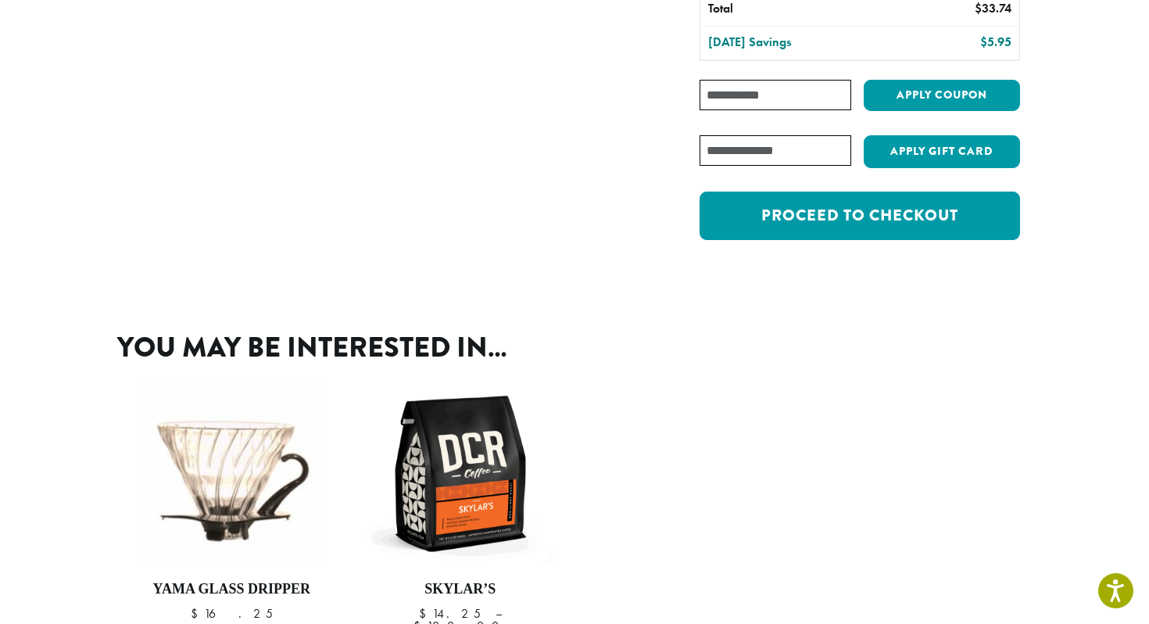
scroll to position [301, 0]
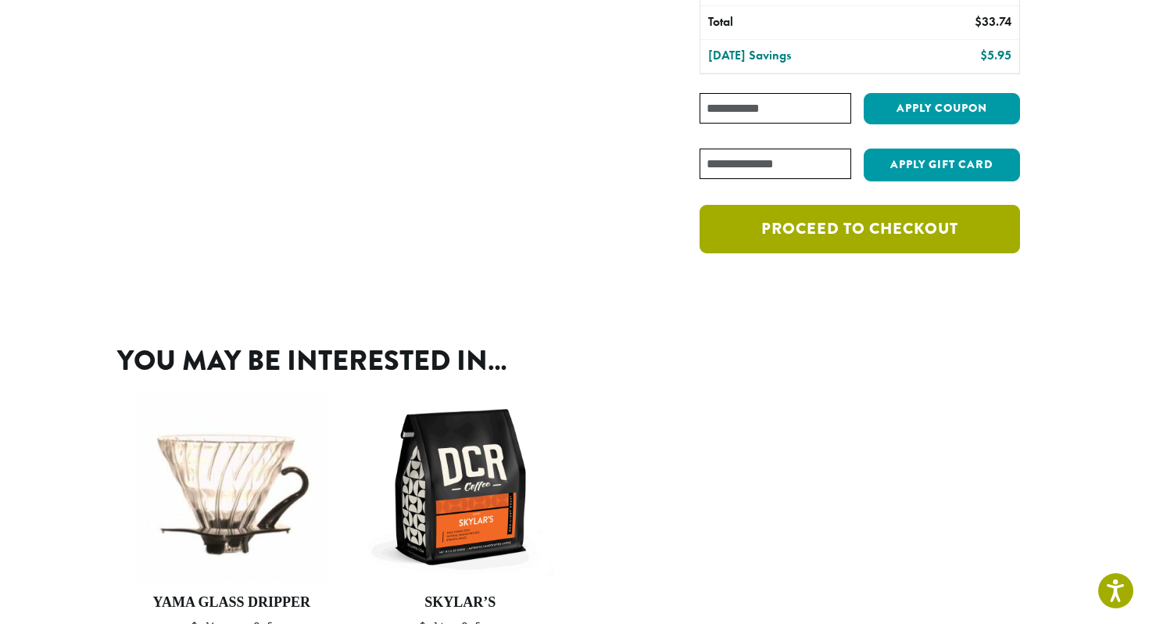
click at [842, 225] on link "Proceed to checkout" at bounding box center [859, 229] width 320 height 48
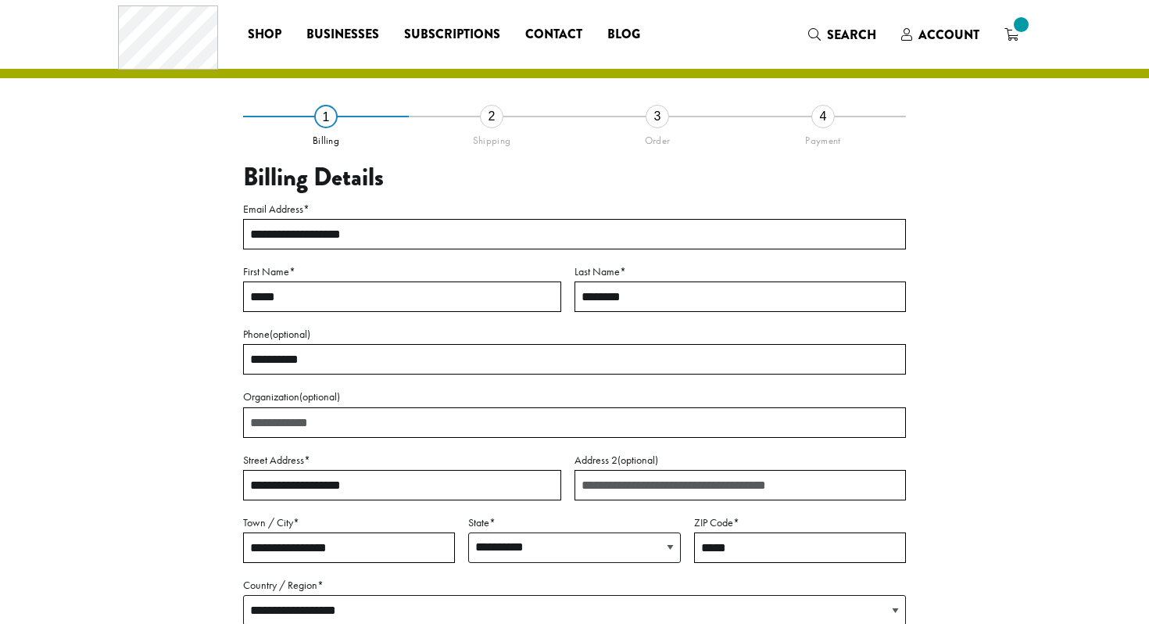
select select "**"
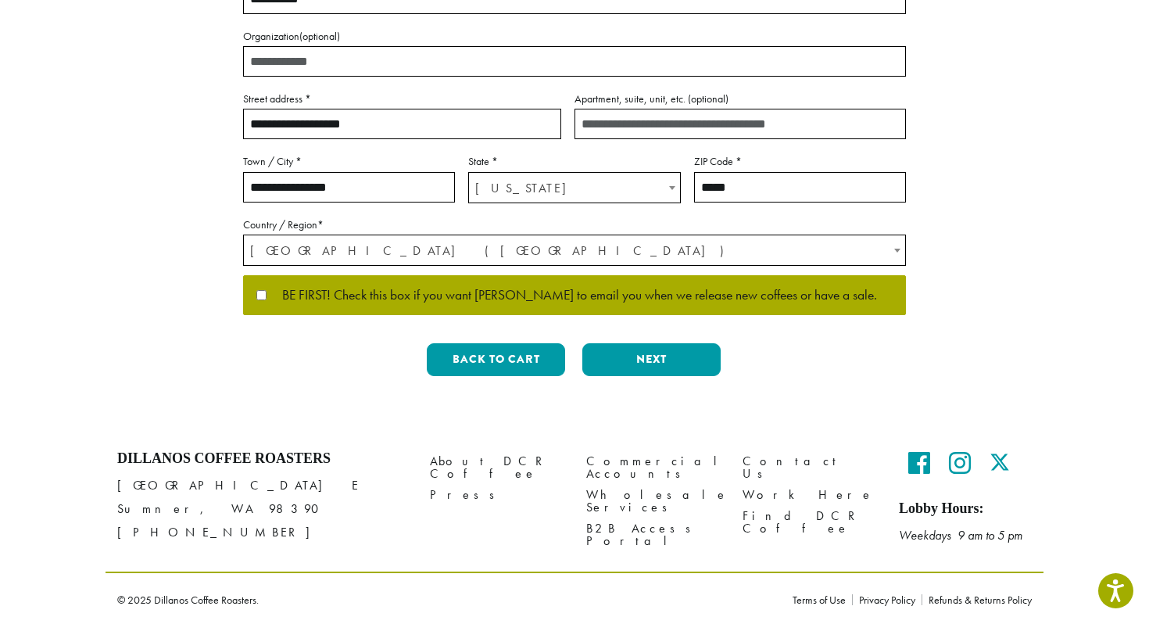
scroll to position [391, 0]
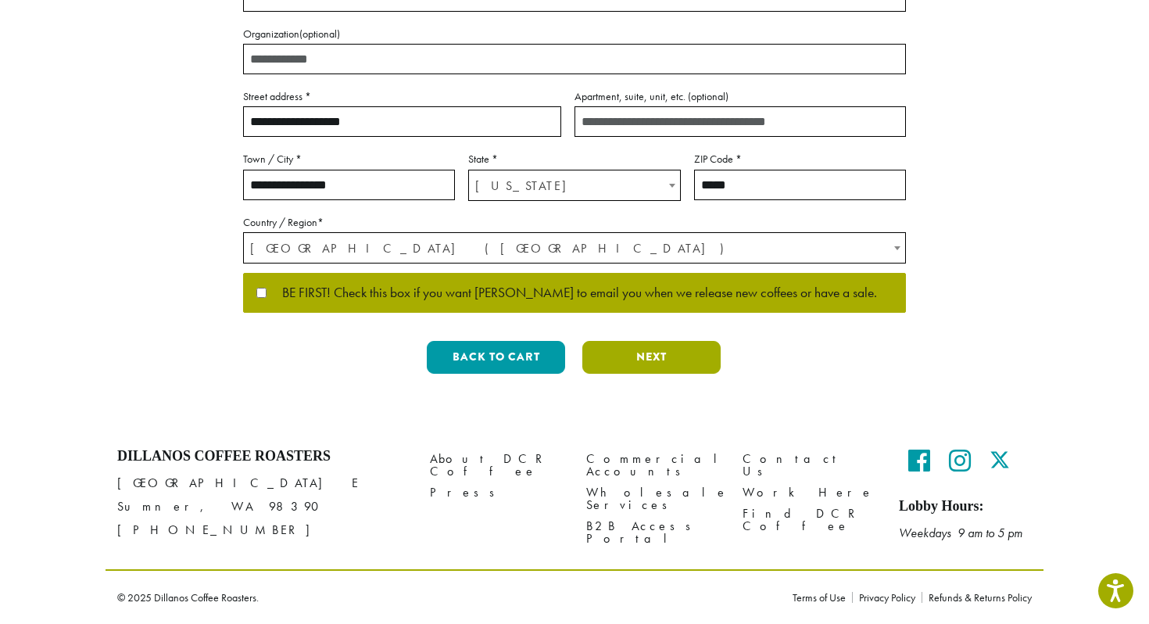
click at [677, 359] on button "Next" at bounding box center [651, 357] width 138 height 33
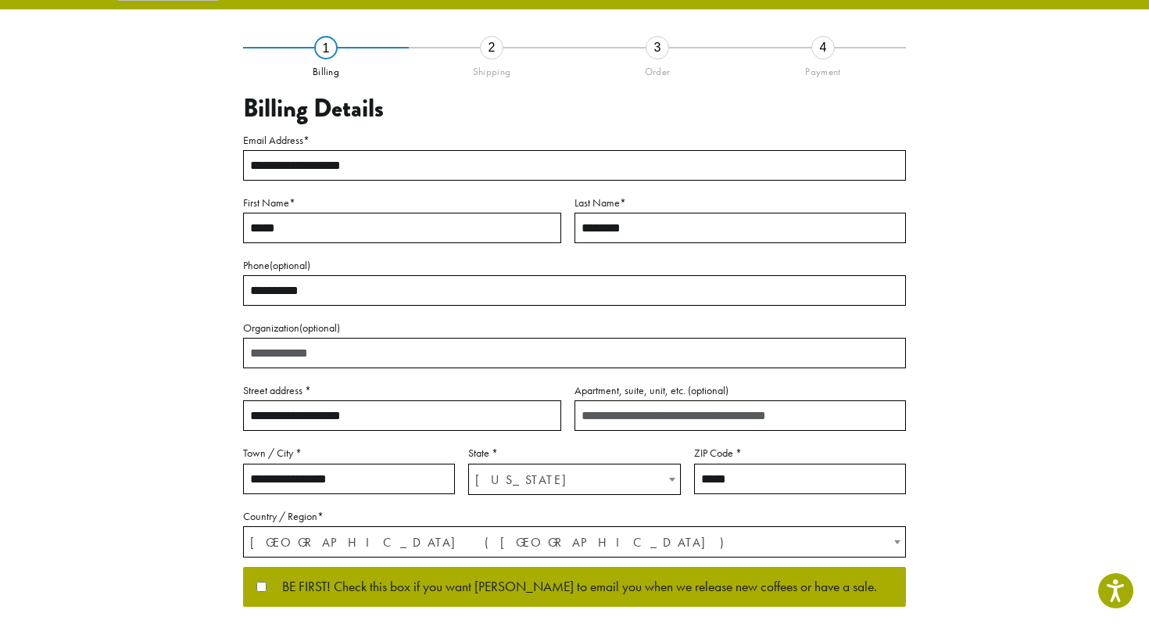
scroll to position [36, 0]
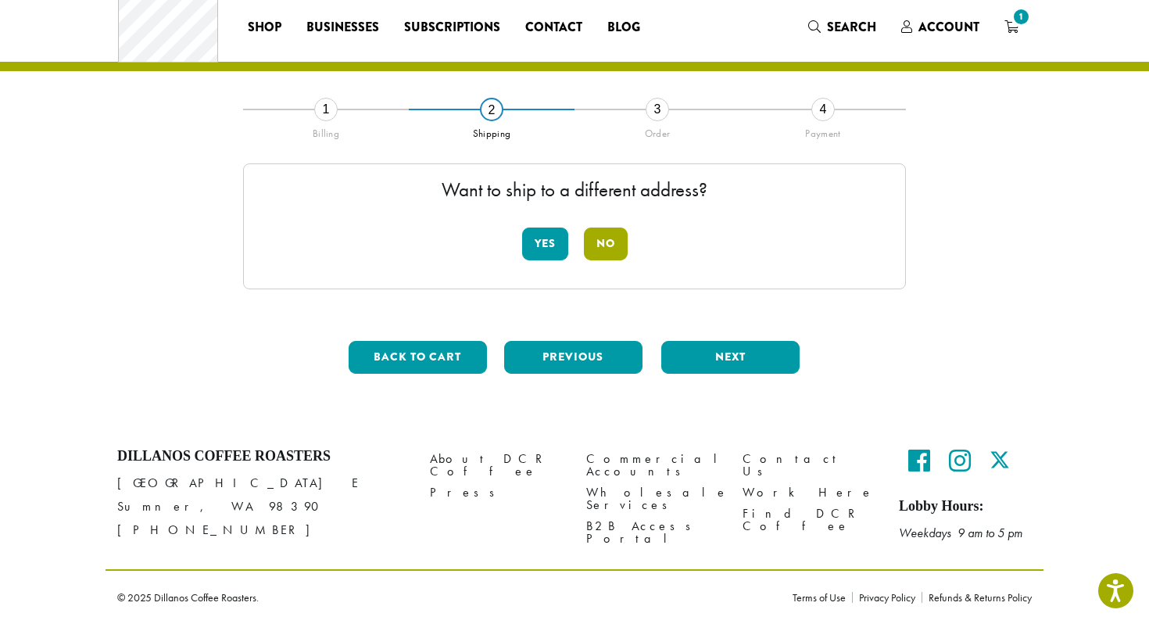
click at [621, 252] on button "No" at bounding box center [606, 243] width 44 height 33
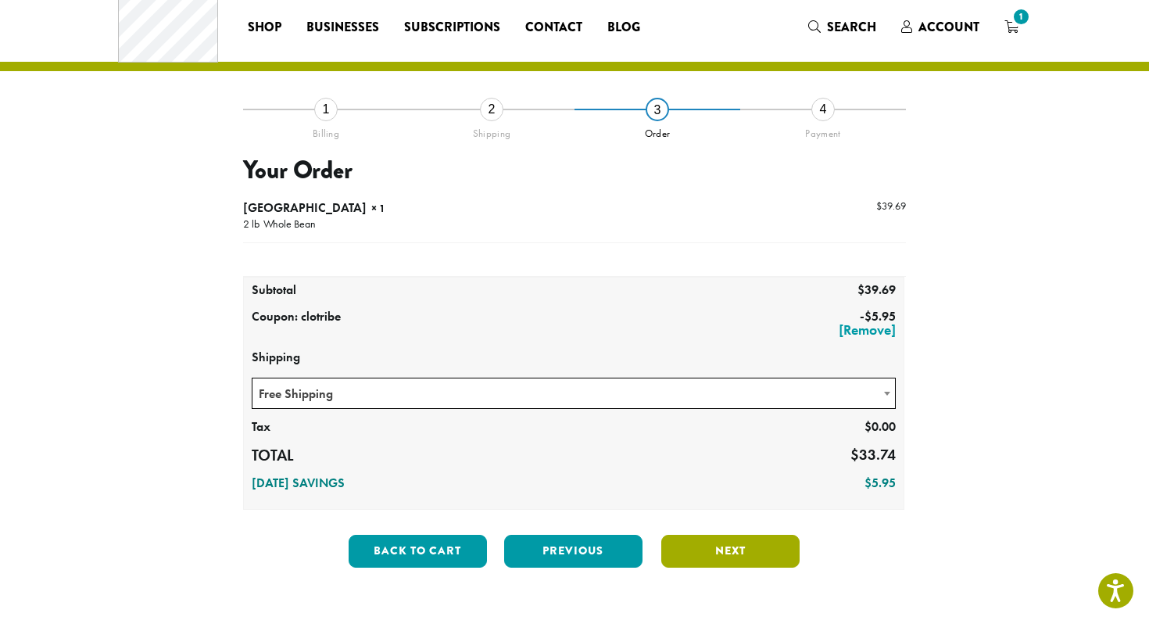
click at [737, 560] on button "Next" at bounding box center [730, 551] width 138 height 33
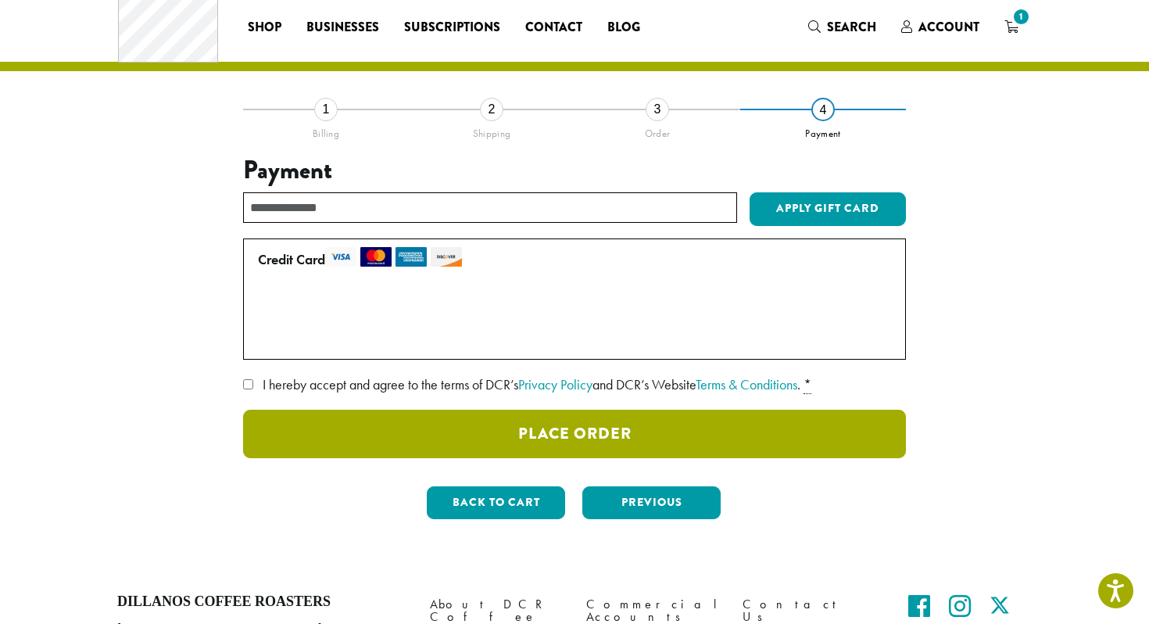
click at [529, 442] on button "Place Order" at bounding box center [574, 433] width 663 height 48
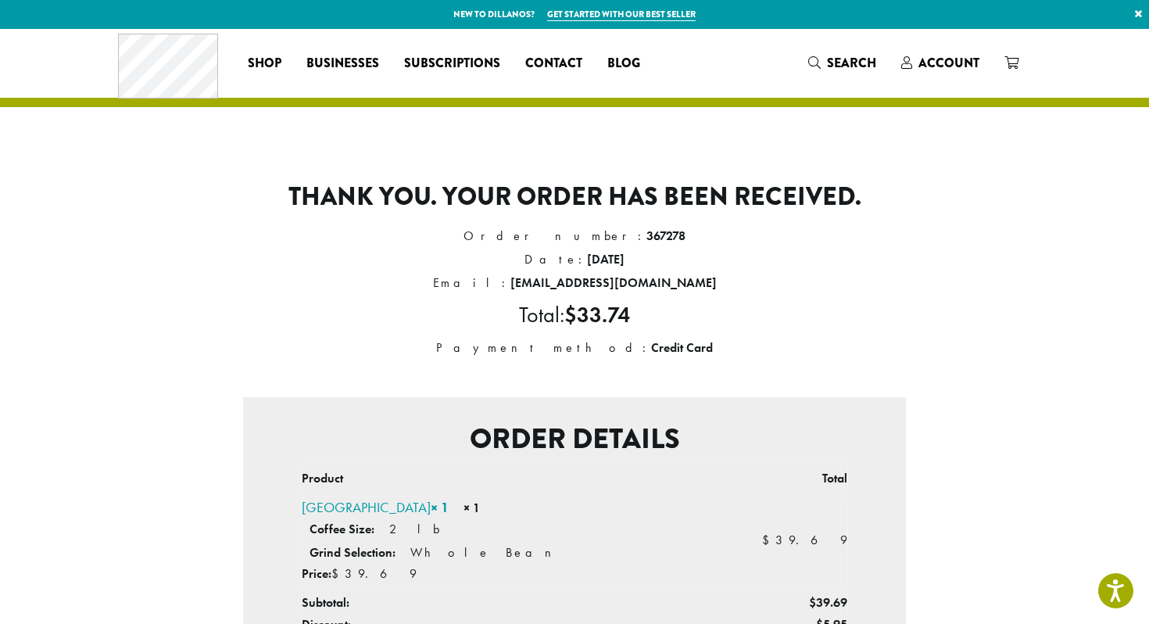
scroll to position [535, 0]
